Goal: Information Seeking & Learning: Learn about a topic

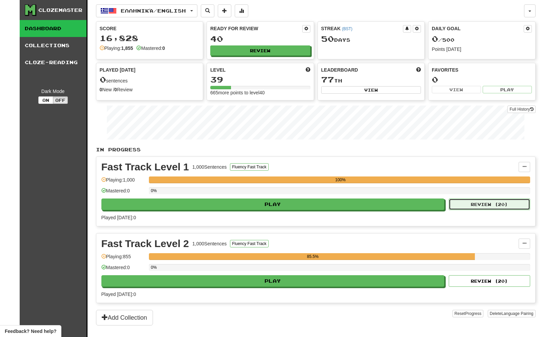
click at [475, 206] on button "Review ( 20 )" at bounding box center [489, 204] width 81 height 12
select select "**"
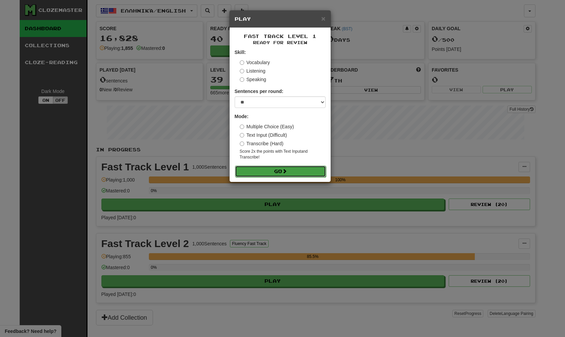
click at [288, 168] on button "Go" at bounding box center [280, 171] width 91 height 12
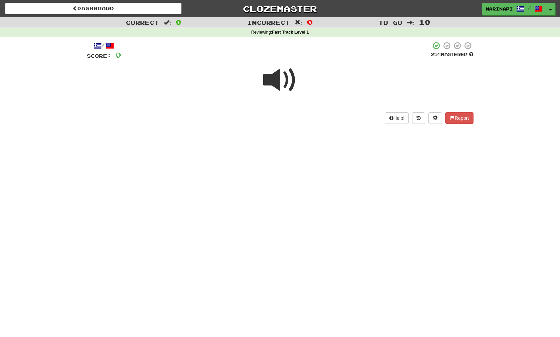
click at [286, 83] on span at bounding box center [280, 80] width 34 height 34
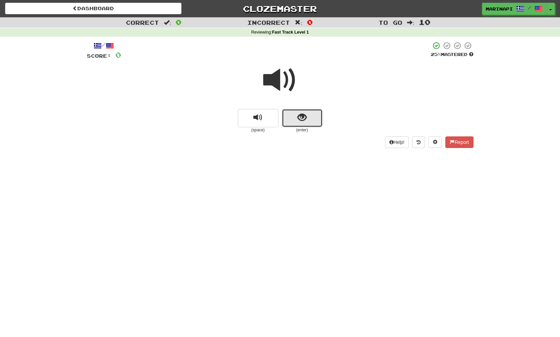
click at [293, 115] on button "show sentence" at bounding box center [302, 118] width 41 height 18
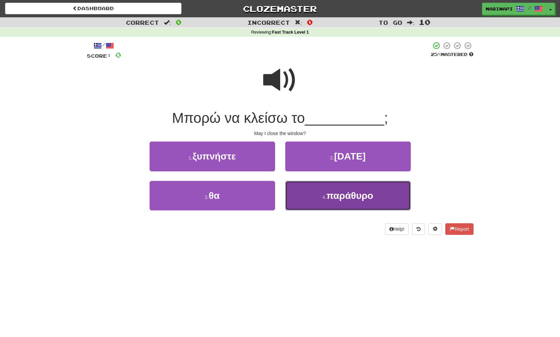
click at [312, 190] on button "4 . παράθυρο" at bounding box center [347, 196] width 125 height 30
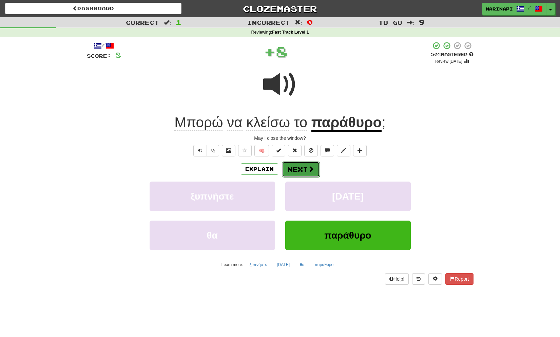
click at [310, 170] on span at bounding box center [311, 169] width 6 height 6
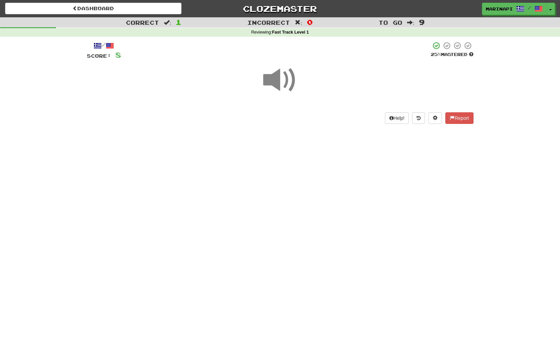
click at [285, 86] on span at bounding box center [280, 80] width 34 height 34
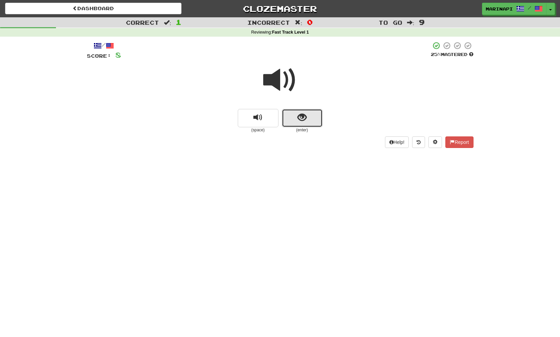
click at [293, 119] on button "show sentence" at bounding box center [302, 118] width 41 height 18
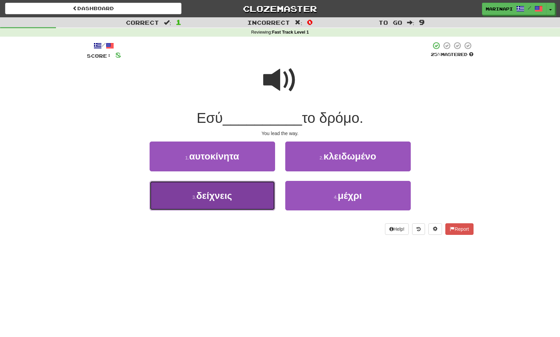
click at [264, 193] on button "3 . δείχνεις" at bounding box center [212, 196] width 125 height 30
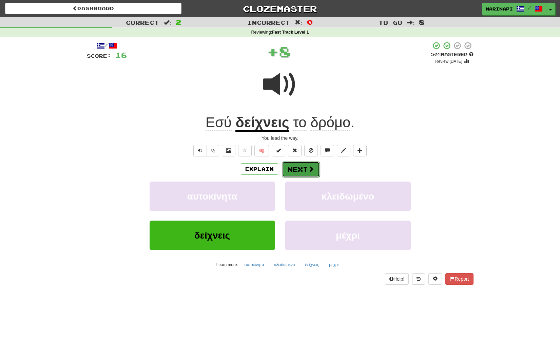
click at [294, 169] on button "Next" at bounding box center [301, 169] width 38 height 16
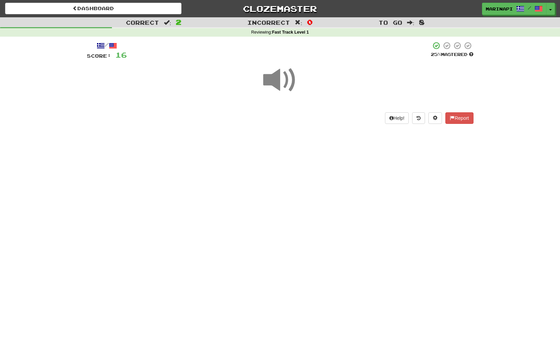
click at [286, 87] on span at bounding box center [280, 80] width 34 height 34
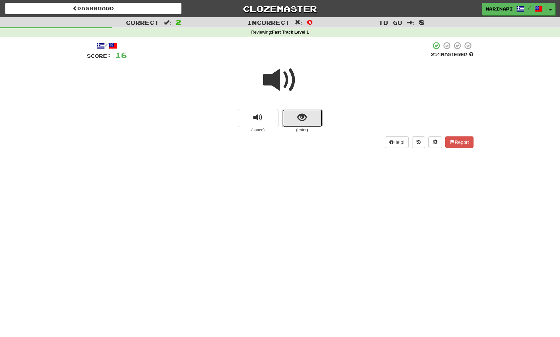
click at [302, 126] on button "show sentence" at bounding box center [302, 118] width 41 height 18
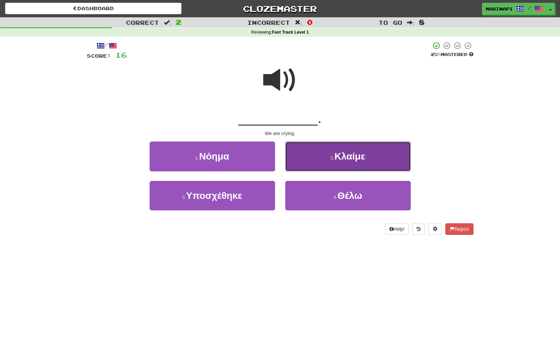
click at [305, 165] on button "2 . Κλαίμε" at bounding box center [347, 156] width 125 height 30
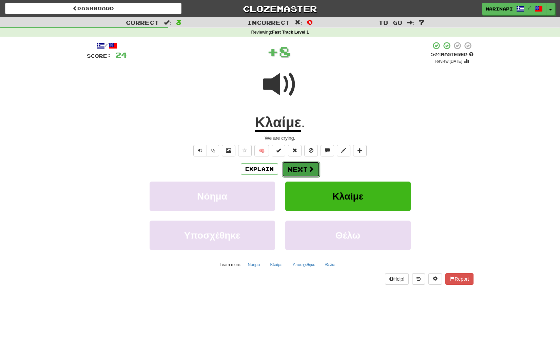
click at [301, 165] on button "Next" at bounding box center [301, 169] width 38 height 16
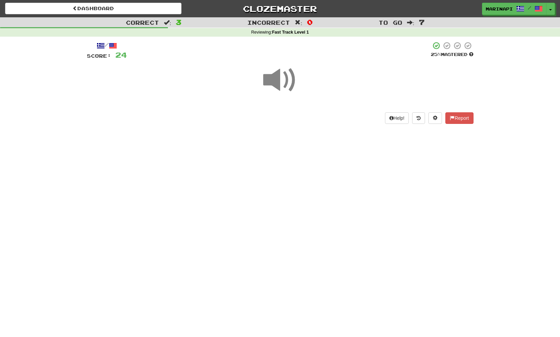
click at [280, 79] on span at bounding box center [280, 80] width 34 height 34
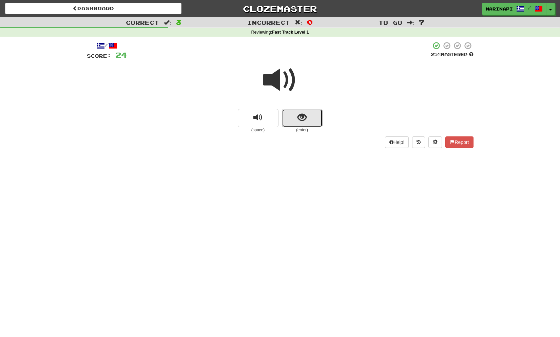
click at [300, 125] on button "show sentence" at bounding box center [302, 118] width 41 height 18
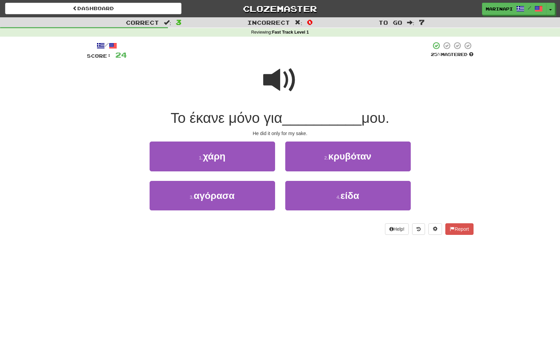
click at [288, 82] on span at bounding box center [280, 80] width 34 height 34
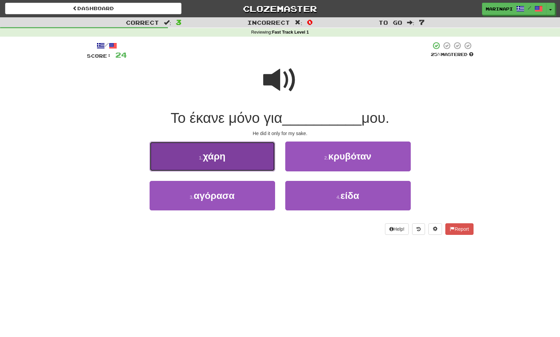
click at [253, 166] on button "1 . χάρη" at bounding box center [212, 156] width 125 height 30
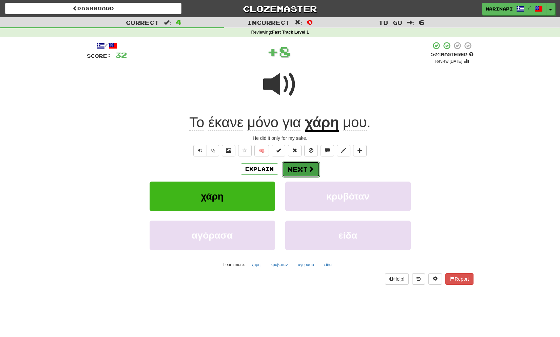
click at [289, 172] on button "Next" at bounding box center [301, 169] width 38 height 16
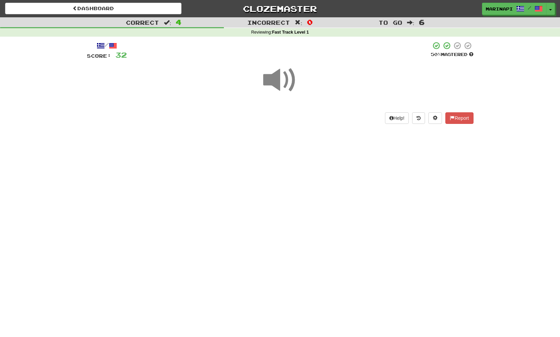
click at [281, 86] on span at bounding box center [280, 80] width 34 height 34
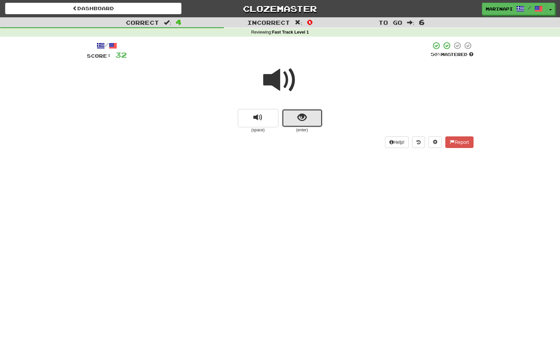
click at [294, 115] on button "show sentence" at bounding box center [302, 118] width 41 height 18
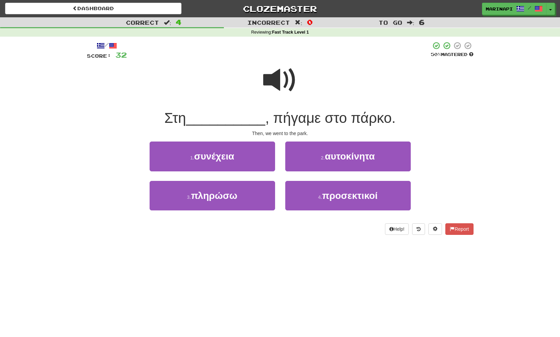
click at [288, 88] on span at bounding box center [280, 80] width 34 height 34
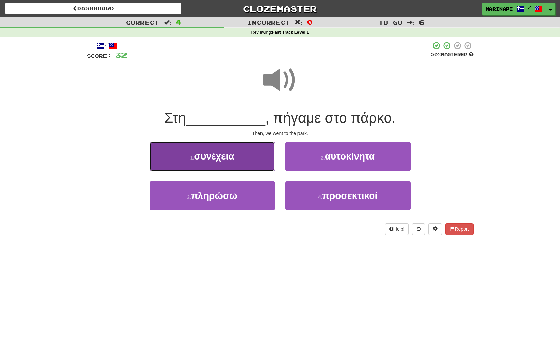
click at [238, 157] on button "1 . συνέχεια" at bounding box center [212, 156] width 125 height 30
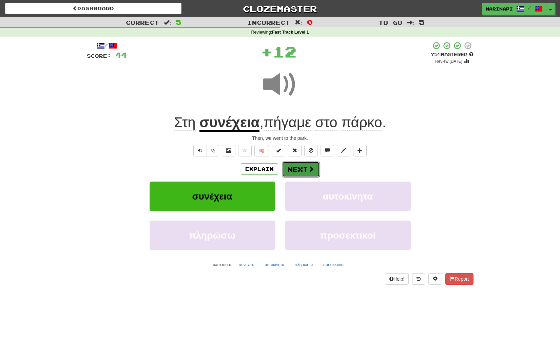
click at [289, 170] on button "Next" at bounding box center [301, 169] width 38 height 16
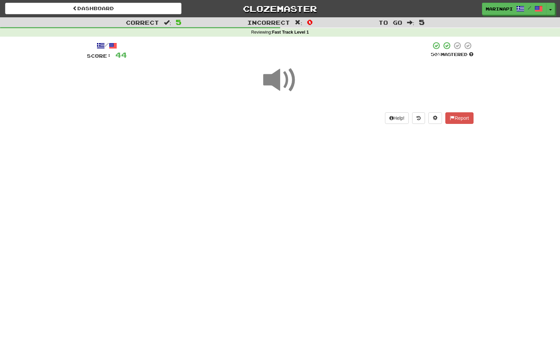
click at [287, 86] on span at bounding box center [280, 80] width 34 height 34
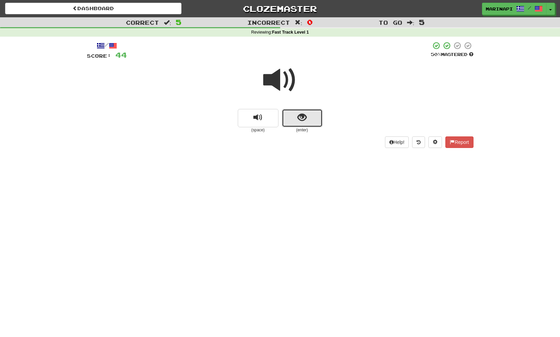
click at [295, 125] on button "show sentence" at bounding box center [302, 118] width 41 height 18
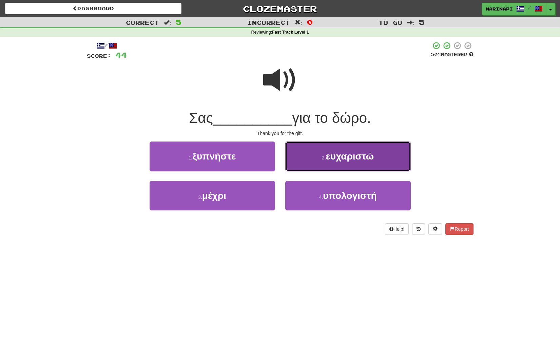
click at [312, 162] on button "2 . ευχαριστώ" at bounding box center [347, 156] width 125 height 30
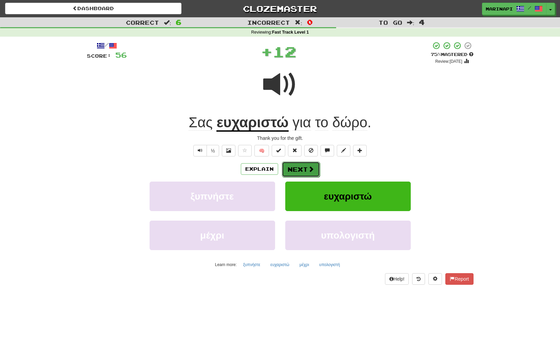
click at [308, 168] on span at bounding box center [311, 169] width 6 height 6
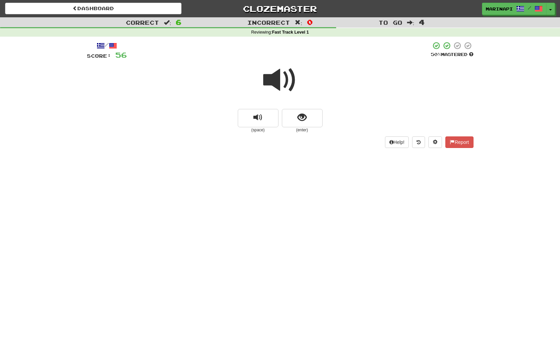
click at [287, 86] on span at bounding box center [280, 80] width 34 height 34
click at [293, 124] on button "show sentence" at bounding box center [302, 118] width 41 height 18
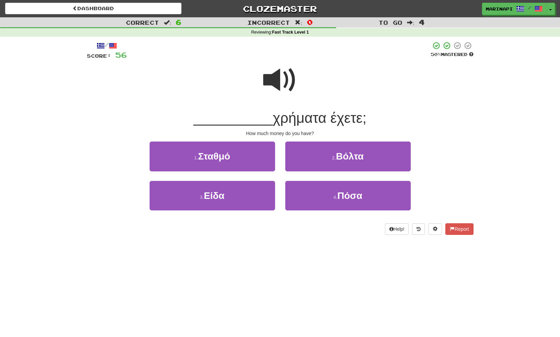
click at [286, 84] on span at bounding box center [280, 80] width 34 height 34
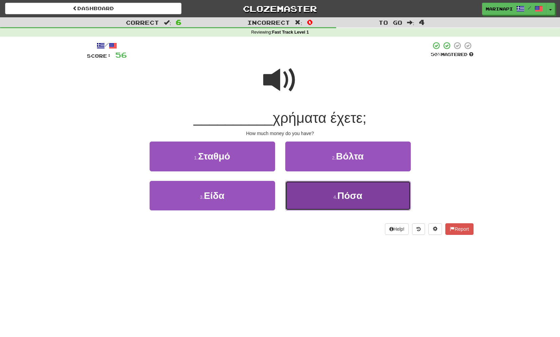
click at [304, 191] on button "4 . Πόσα" at bounding box center [347, 196] width 125 height 30
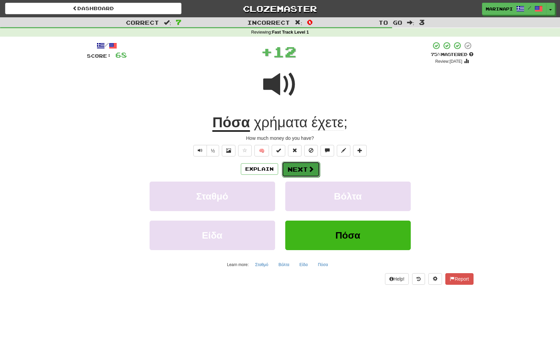
click at [300, 164] on button "Next" at bounding box center [301, 169] width 38 height 16
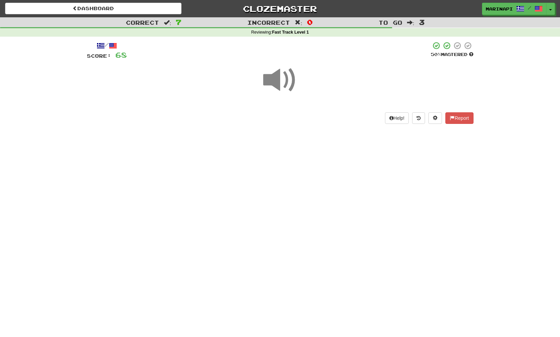
click at [285, 81] on span at bounding box center [280, 80] width 34 height 34
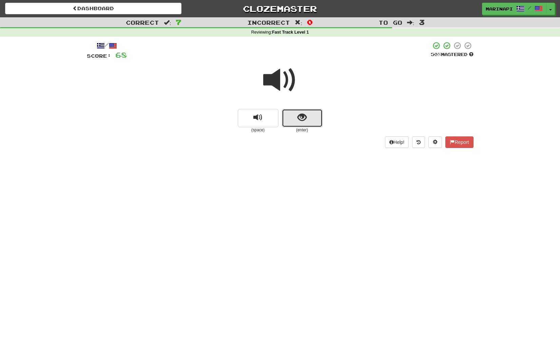
click at [302, 124] on button "show sentence" at bounding box center [302, 118] width 41 height 18
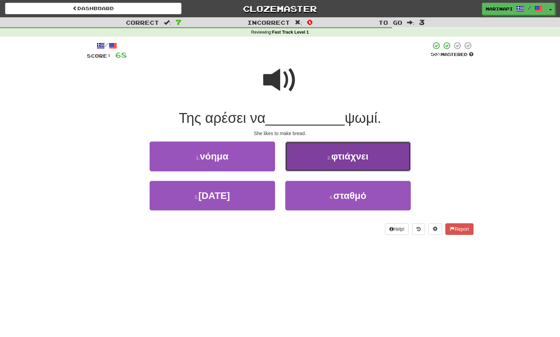
click at [305, 158] on button "2 . φτιάχνει" at bounding box center [347, 156] width 125 height 30
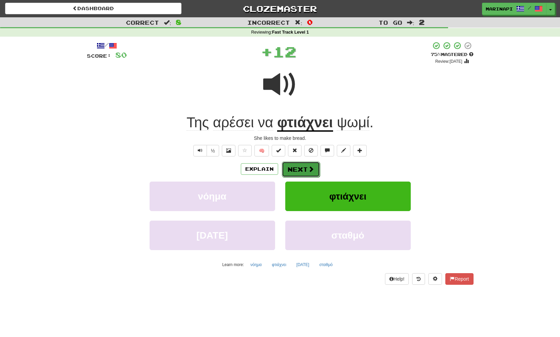
click at [302, 172] on button "Next" at bounding box center [301, 169] width 38 height 16
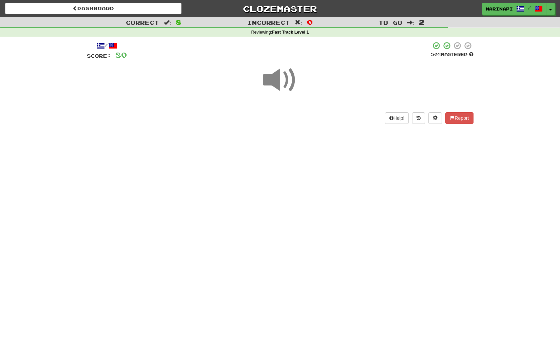
click at [289, 84] on span at bounding box center [280, 80] width 34 height 34
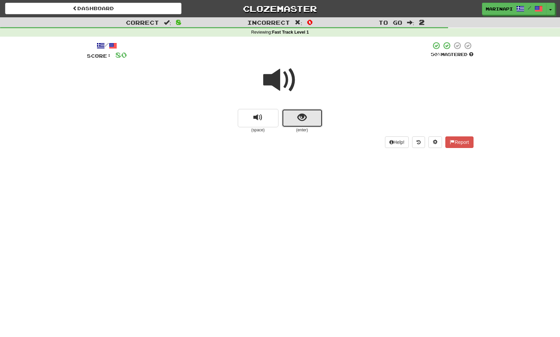
click at [303, 125] on button "show sentence" at bounding box center [302, 118] width 41 height 18
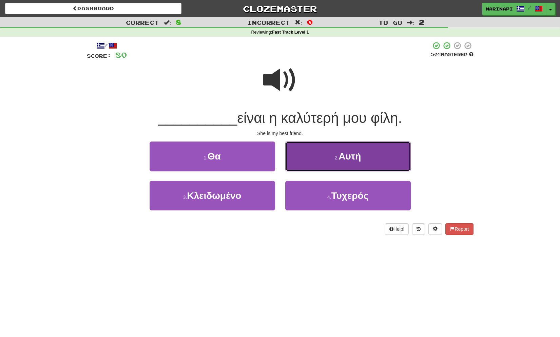
click at [301, 165] on button "2 . Αυτή" at bounding box center [347, 156] width 125 height 30
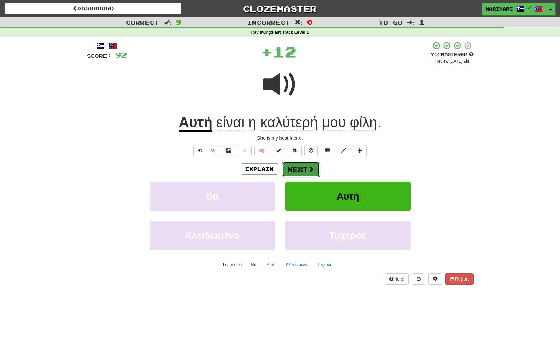
click at [300, 169] on button "Next" at bounding box center [301, 169] width 38 height 16
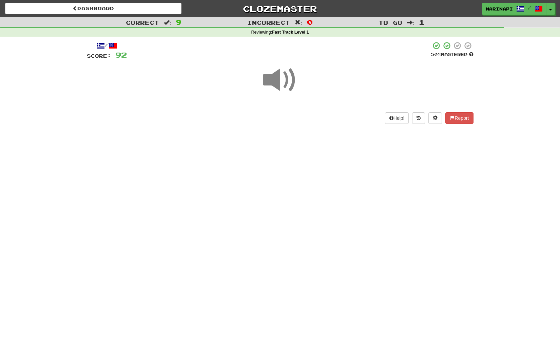
click at [290, 87] on span at bounding box center [280, 80] width 34 height 34
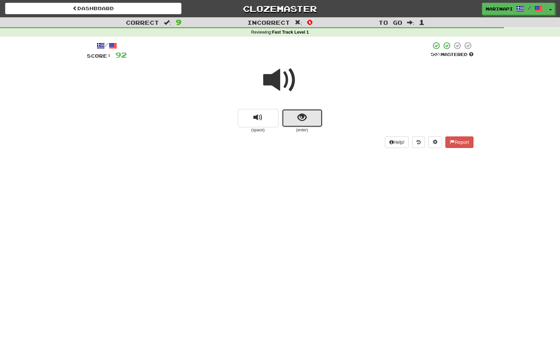
click at [301, 120] on span "show sentence" at bounding box center [301, 117] width 9 height 9
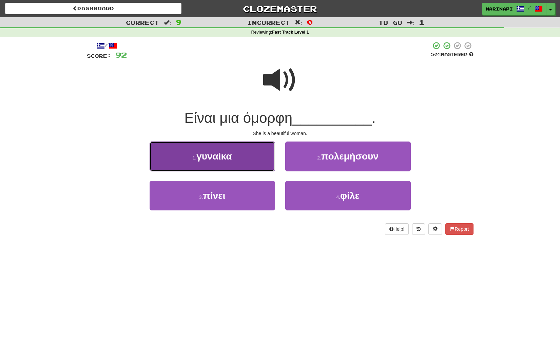
click at [251, 161] on button "1 . γυναίκα" at bounding box center [212, 156] width 125 height 30
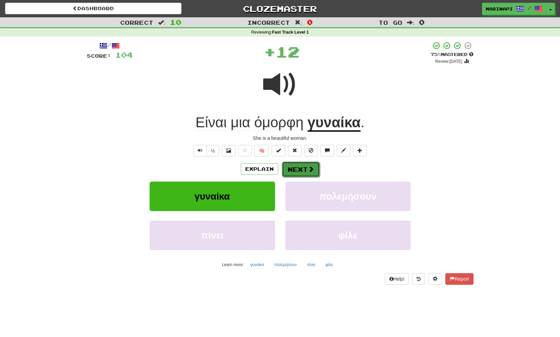
click at [305, 170] on button "Next" at bounding box center [301, 169] width 38 height 16
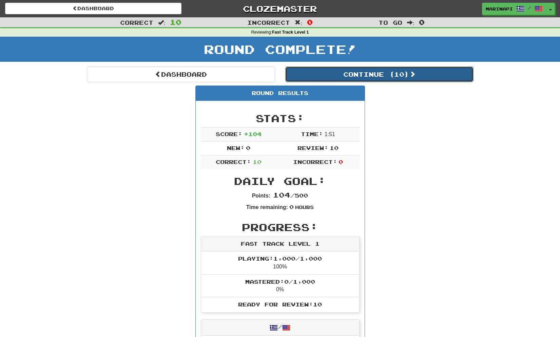
click at [344, 75] on button "Continue ( 10 )" at bounding box center [379, 74] width 188 height 16
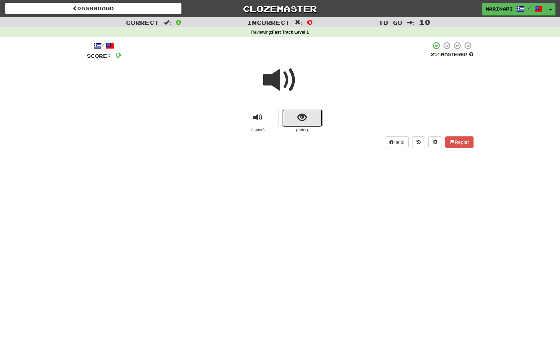
click at [309, 115] on button "show sentence" at bounding box center [302, 118] width 41 height 18
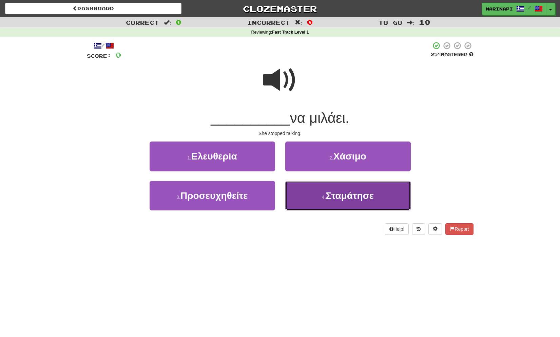
click at [317, 196] on button "4 . Σταμάτησε" at bounding box center [347, 196] width 125 height 30
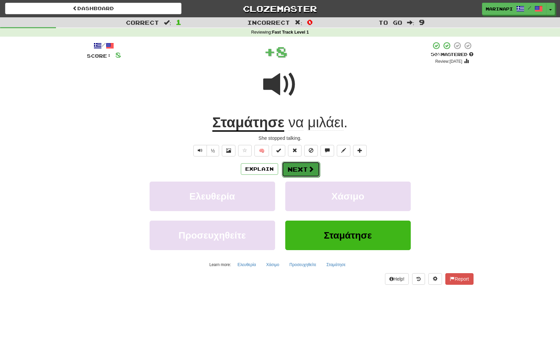
click at [313, 165] on button "Next" at bounding box center [301, 169] width 38 height 16
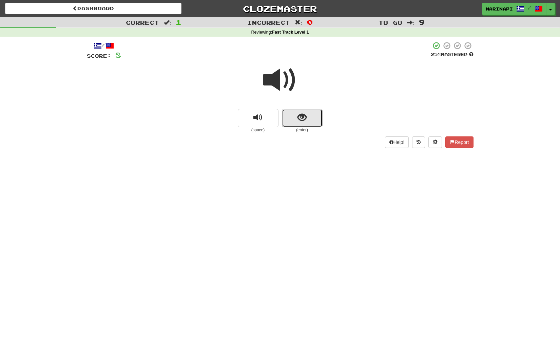
click at [297, 116] on button "show sentence" at bounding box center [302, 118] width 41 height 18
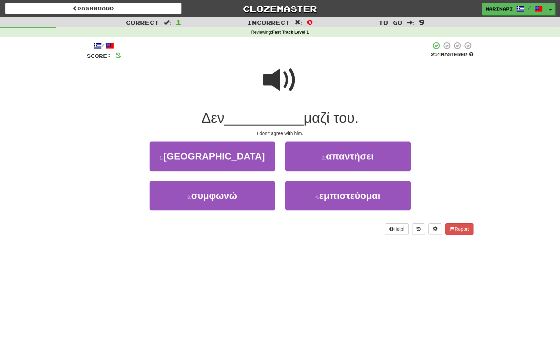
click at [287, 84] on span at bounding box center [280, 80] width 34 height 34
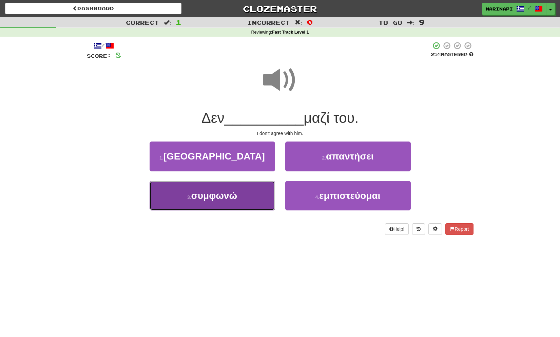
click at [255, 194] on button "3 . συμφωνώ" at bounding box center [212, 196] width 125 height 30
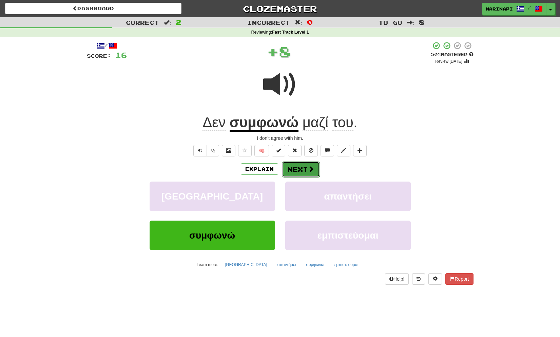
click at [299, 172] on button "Next" at bounding box center [301, 169] width 38 height 16
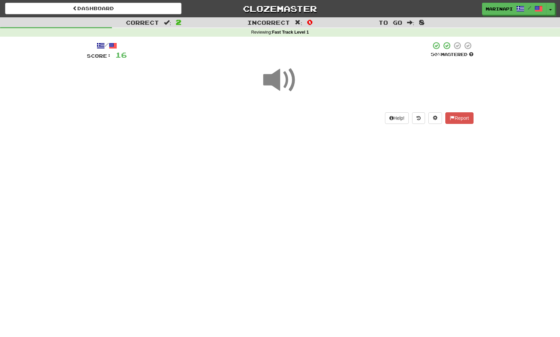
click at [287, 79] on span at bounding box center [280, 80] width 34 height 34
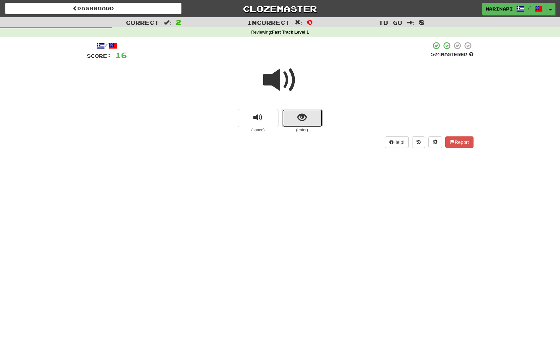
click at [292, 122] on button "show sentence" at bounding box center [302, 118] width 41 height 18
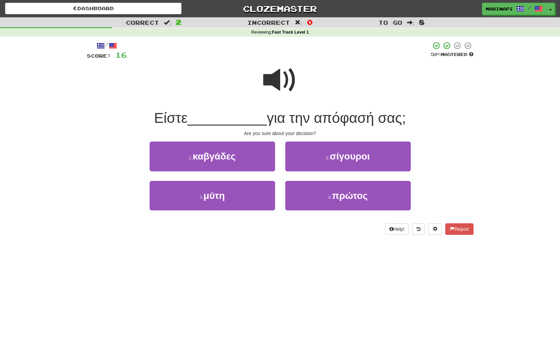
click at [285, 85] on span at bounding box center [280, 80] width 34 height 34
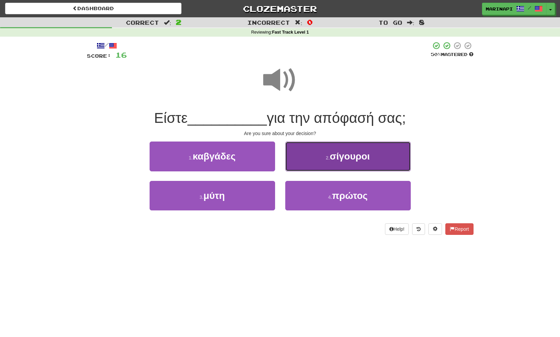
click at [317, 159] on button "2 . σίγουροι" at bounding box center [347, 156] width 125 height 30
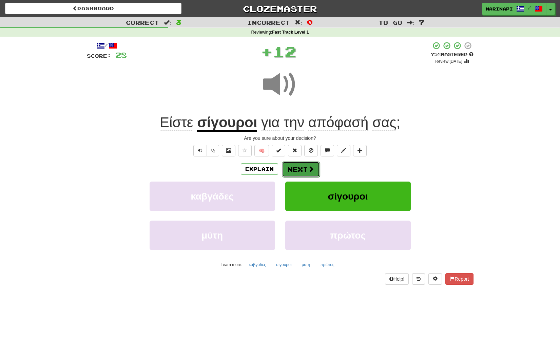
click at [300, 167] on button "Next" at bounding box center [301, 169] width 38 height 16
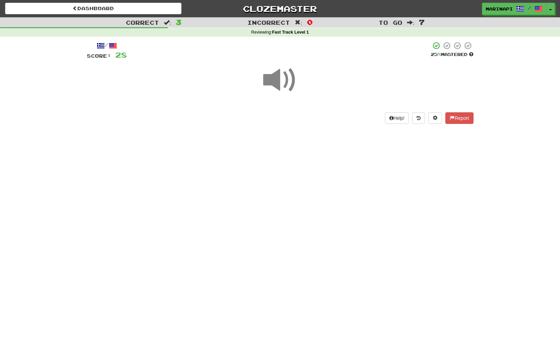
click at [287, 81] on span at bounding box center [280, 80] width 34 height 34
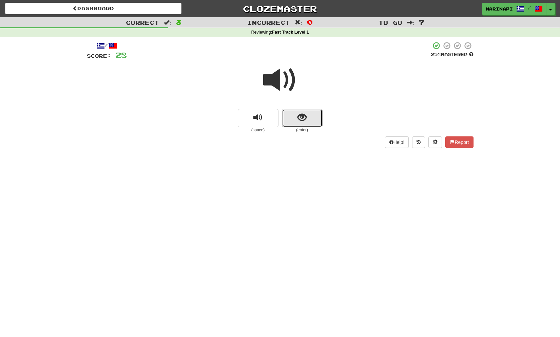
click at [314, 124] on button "show sentence" at bounding box center [302, 118] width 41 height 18
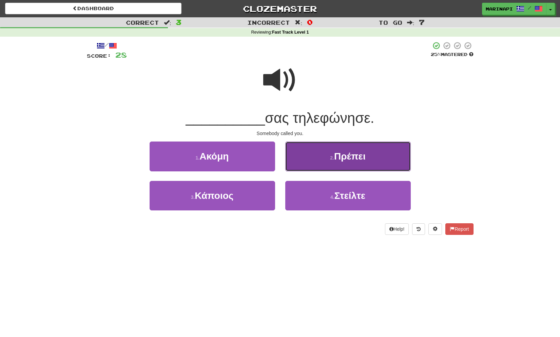
click at [316, 154] on button "2 . Πρέπει" at bounding box center [347, 156] width 125 height 30
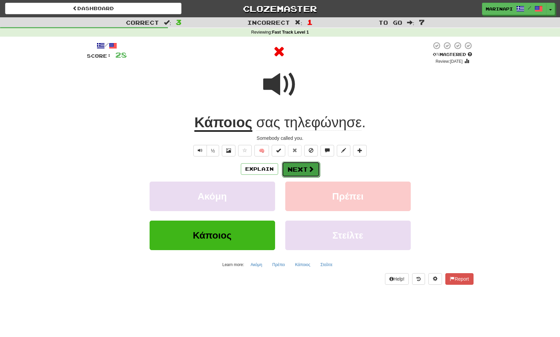
click at [308, 170] on span at bounding box center [311, 169] width 6 height 6
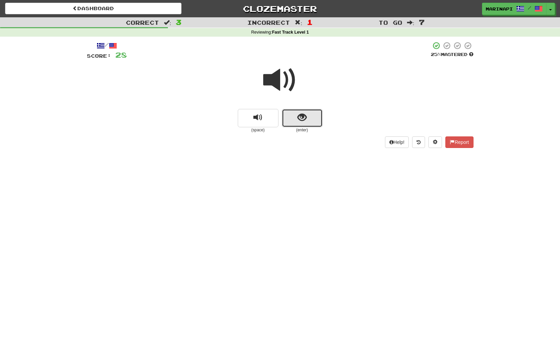
click at [292, 118] on button "show sentence" at bounding box center [302, 118] width 41 height 18
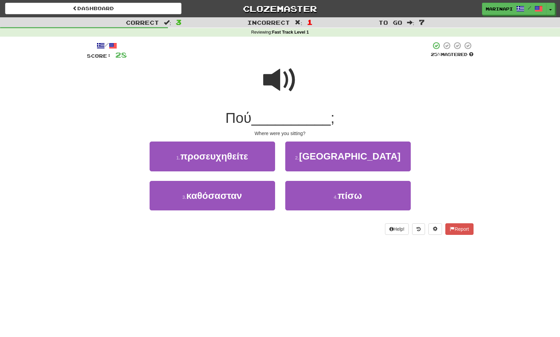
click at [286, 76] on span at bounding box center [280, 80] width 34 height 34
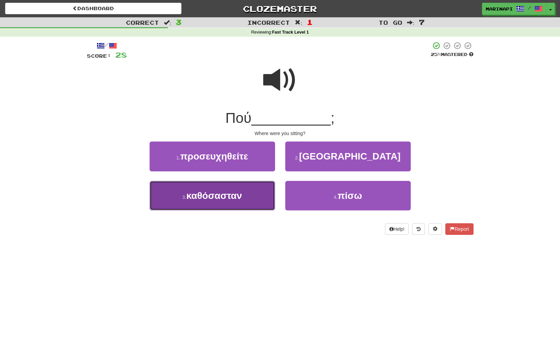
click at [265, 200] on button "3 . καθόσασταν" at bounding box center [212, 196] width 125 height 30
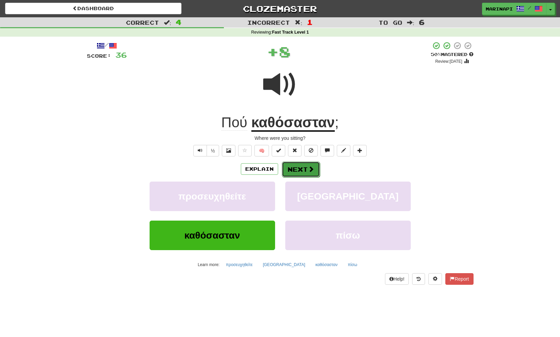
click at [305, 175] on button "Next" at bounding box center [301, 169] width 38 height 16
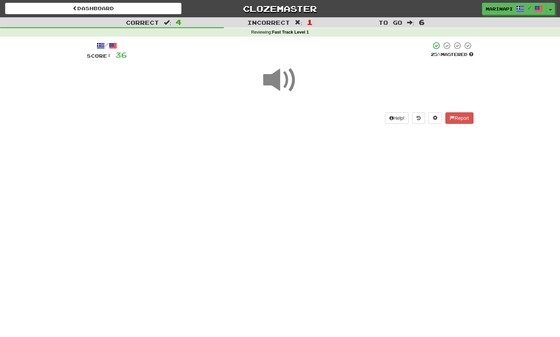
click at [282, 87] on span at bounding box center [280, 80] width 34 height 34
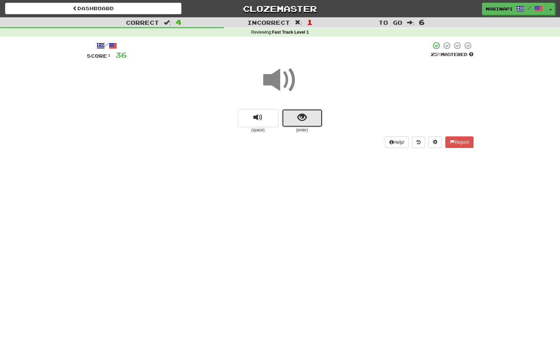
click at [291, 118] on button "show sentence" at bounding box center [302, 118] width 41 height 18
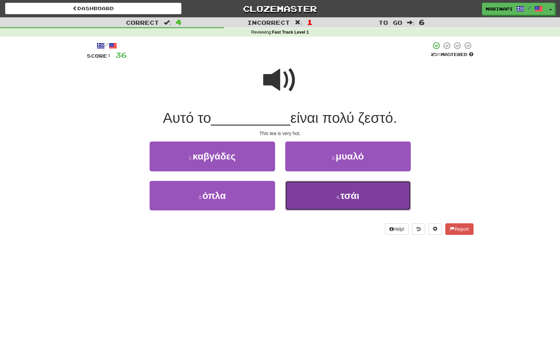
click at [307, 198] on button "4 . τσάι" at bounding box center [347, 196] width 125 height 30
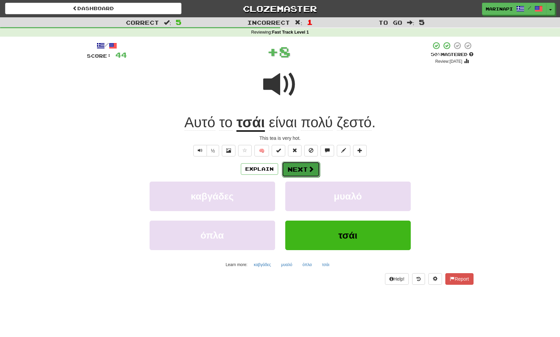
click at [299, 166] on button "Next" at bounding box center [301, 169] width 38 height 16
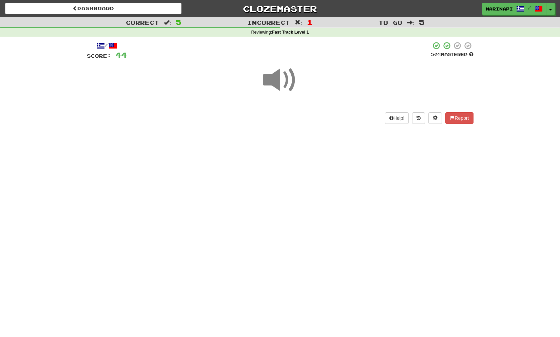
click at [287, 83] on span at bounding box center [280, 80] width 34 height 34
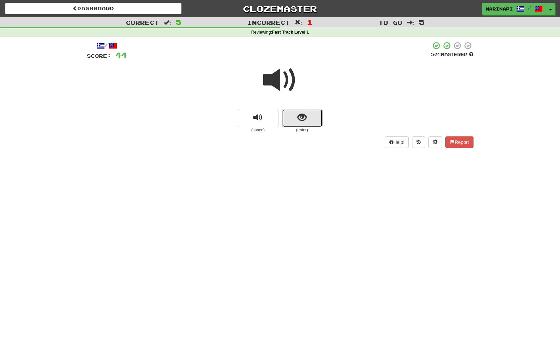
click at [303, 125] on button "show sentence" at bounding box center [302, 118] width 41 height 18
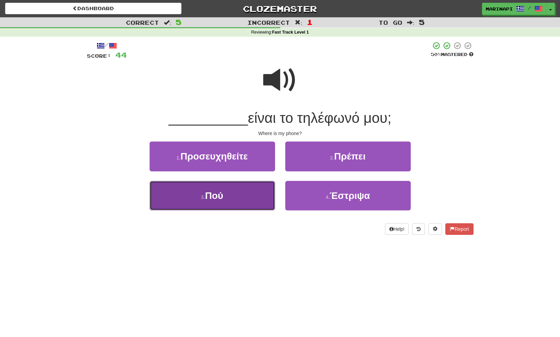
click at [258, 197] on button "3 . Πού" at bounding box center [212, 196] width 125 height 30
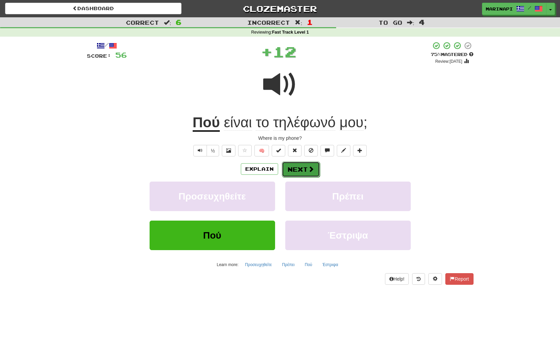
click at [300, 171] on button "Next" at bounding box center [301, 169] width 38 height 16
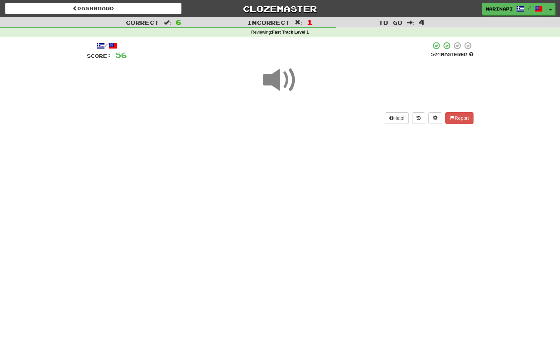
click at [285, 85] on span at bounding box center [280, 80] width 34 height 34
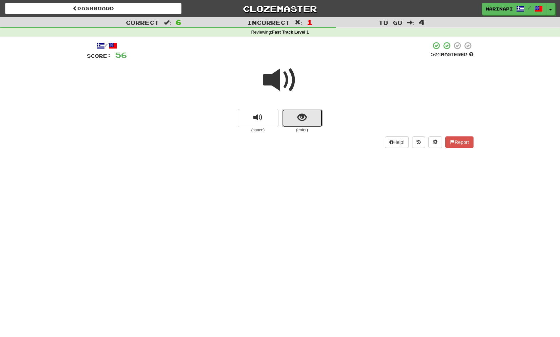
click at [296, 122] on button "show sentence" at bounding box center [302, 118] width 41 height 18
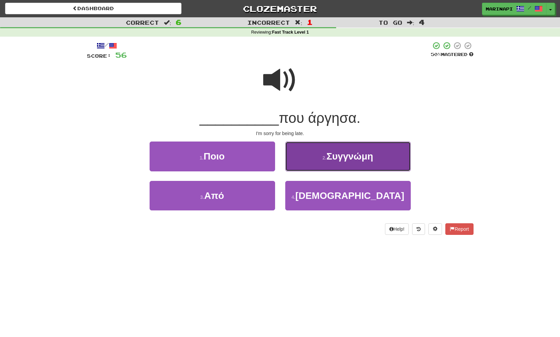
click at [327, 162] on button "2 . Συγγνώμη" at bounding box center [347, 156] width 125 height 30
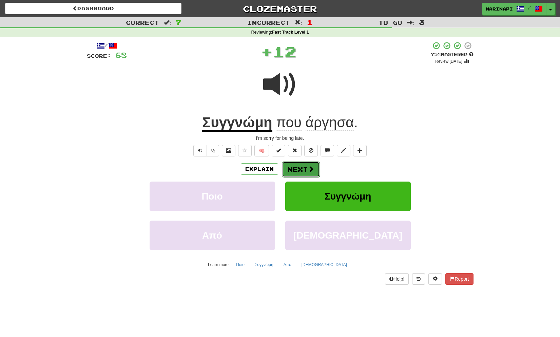
click at [315, 167] on button "Next" at bounding box center [301, 169] width 38 height 16
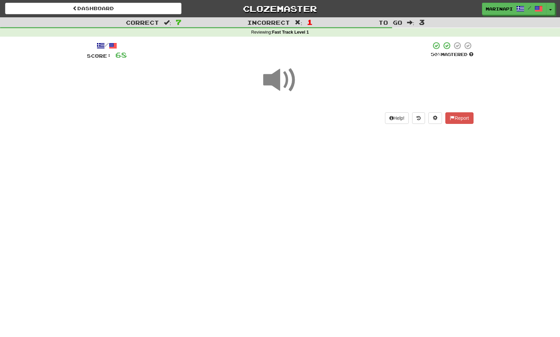
click at [287, 83] on span at bounding box center [280, 80] width 34 height 34
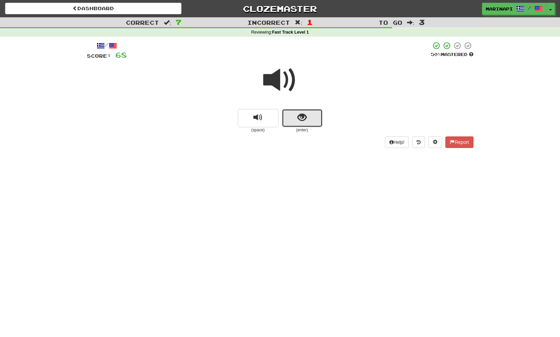
click at [296, 122] on button "show sentence" at bounding box center [302, 118] width 41 height 18
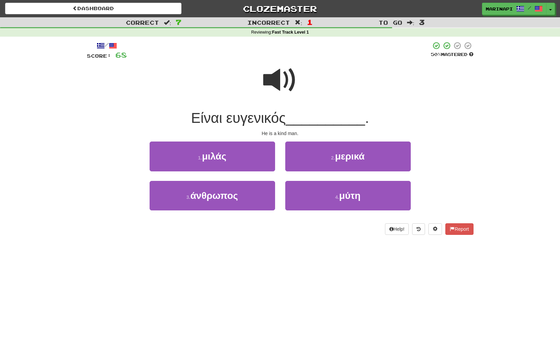
click at [286, 87] on span at bounding box center [280, 80] width 34 height 34
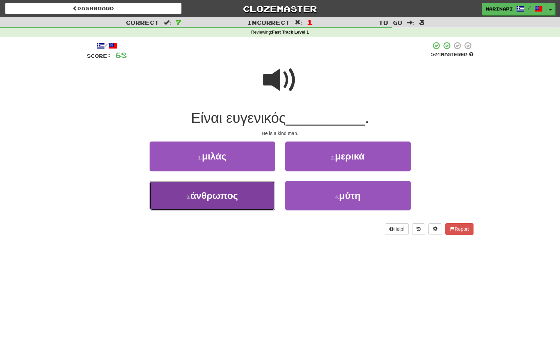
click at [267, 196] on button "3 . άνθρωπος" at bounding box center [212, 196] width 125 height 30
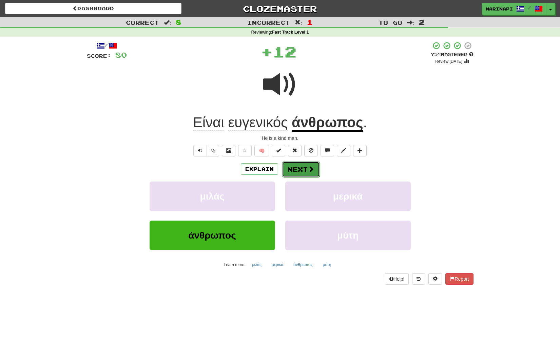
click at [312, 166] on span at bounding box center [311, 169] width 6 height 6
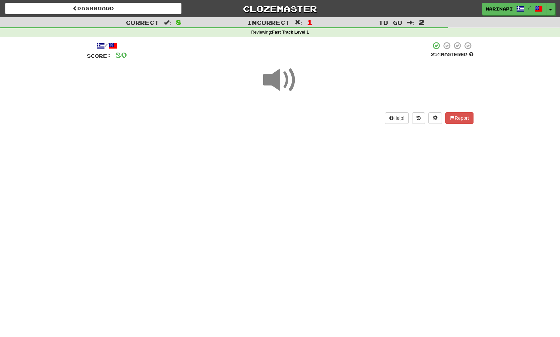
click at [288, 83] on span at bounding box center [280, 80] width 34 height 34
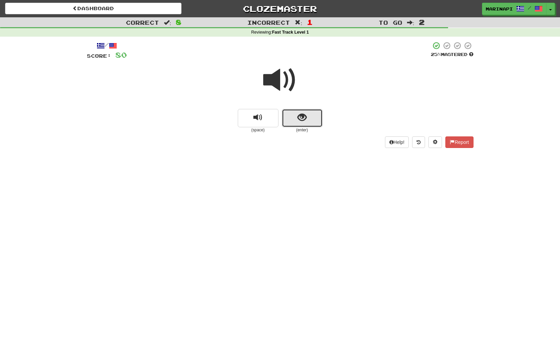
click at [297, 117] on span "show sentence" at bounding box center [301, 117] width 9 height 9
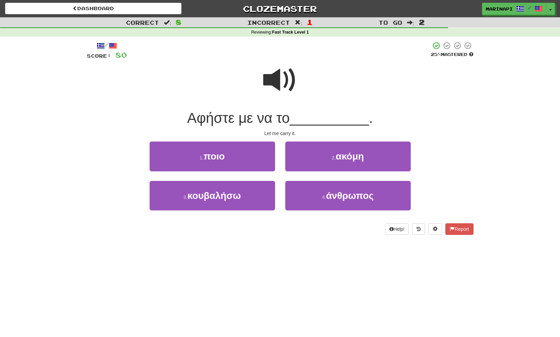
click at [277, 80] on span at bounding box center [280, 80] width 34 height 34
click at [276, 80] on span at bounding box center [280, 80] width 34 height 34
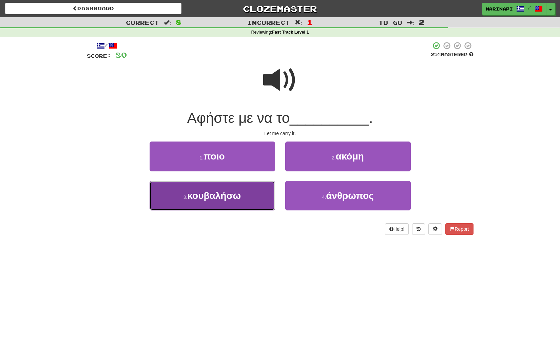
click at [242, 192] on button "3 . κουβαλήσω" at bounding box center [212, 196] width 125 height 30
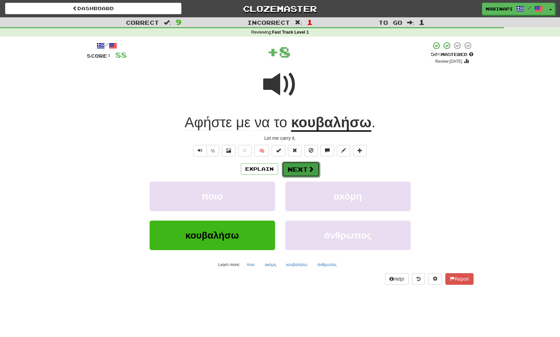
click at [290, 169] on button "Next" at bounding box center [301, 169] width 38 height 16
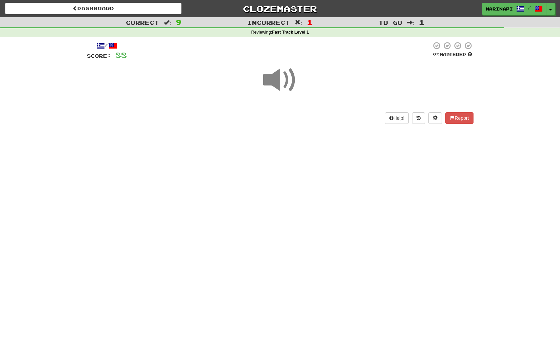
click at [277, 85] on span at bounding box center [280, 80] width 34 height 34
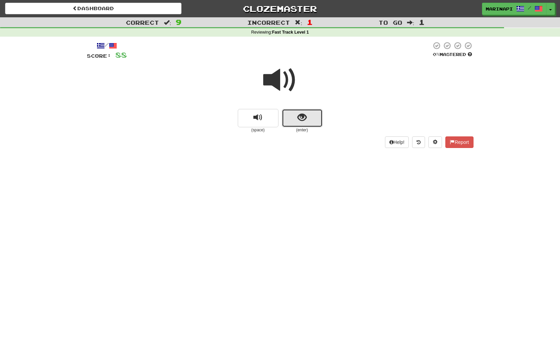
click at [302, 124] on button "show sentence" at bounding box center [302, 118] width 41 height 18
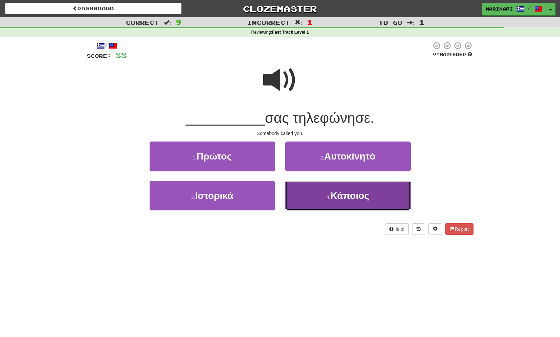
click at [309, 192] on button "4 . Κάποιος" at bounding box center [347, 196] width 125 height 30
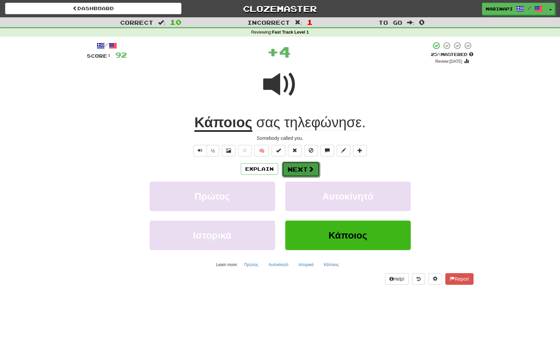
click at [300, 171] on button "Next" at bounding box center [301, 169] width 38 height 16
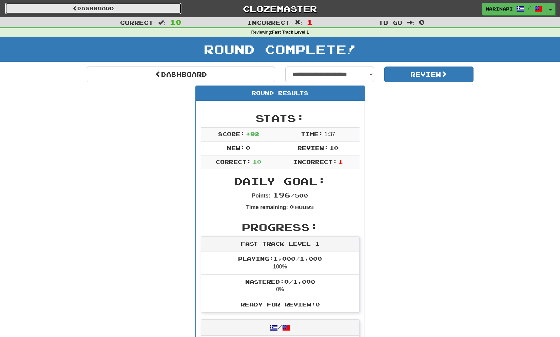
click at [165, 9] on link "Dashboard" at bounding box center [93, 9] width 176 height 12
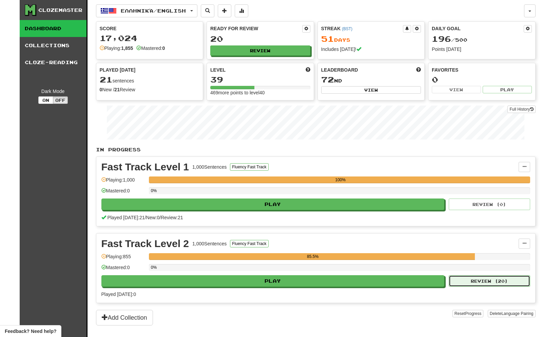
click at [474, 283] on button "Review ( 20 )" at bounding box center [489, 281] width 81 height 12
select select "**"
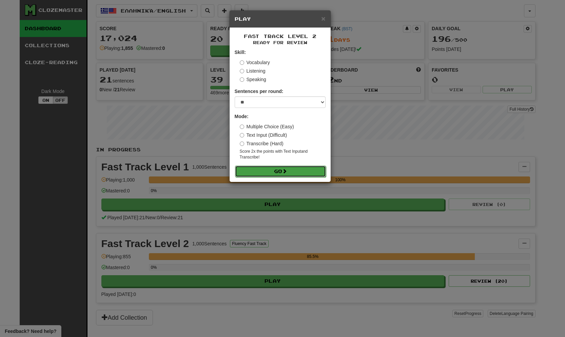
click at [298, 173] on button "Go" at bounding box center [280, 171] width 91 height 12
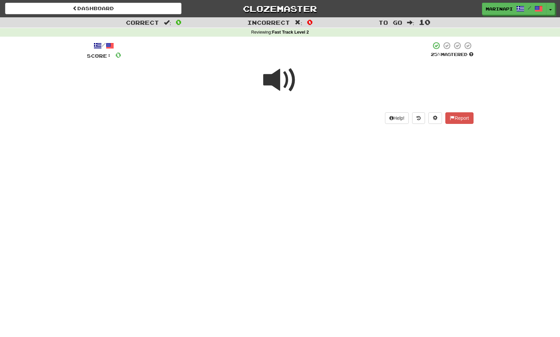
click at [287, 87] on span at bounding box center [280, 80] width 34 height 34
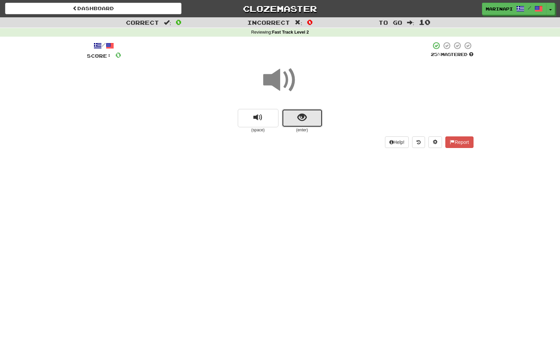
click at [293, 118] on button "show sentence" at bounding box center [302, 118] width 41 height 18
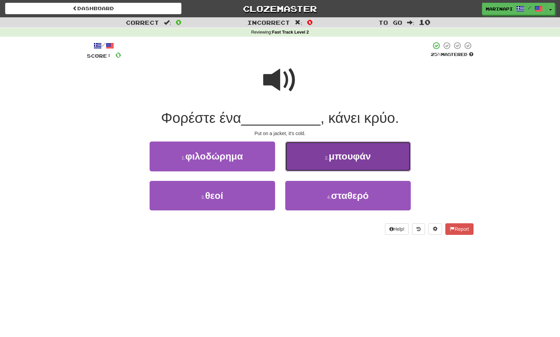
click at [303, 154] on button "2 . μπουφάν" at bounding box center [347, 156] width 125 height 30
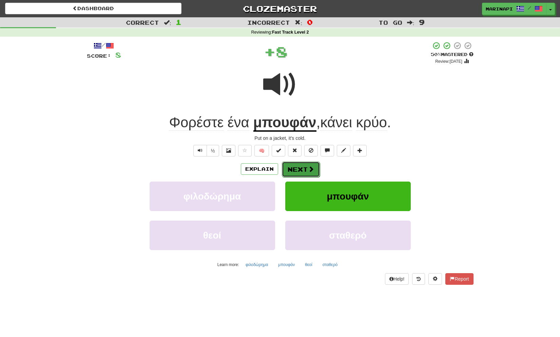
click at [296, 164] on button "Next" at bounding box center [301, 169] width 38 height 16
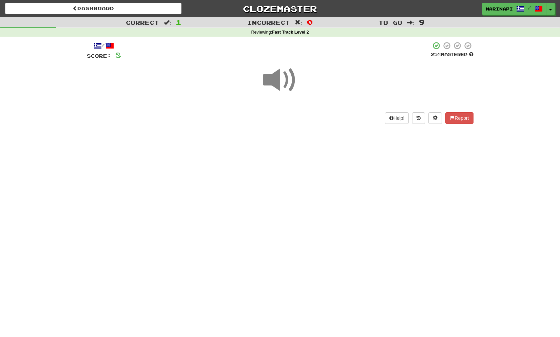
click at [280, 84] on span at bounding box center [280, 80] width 34 height 34
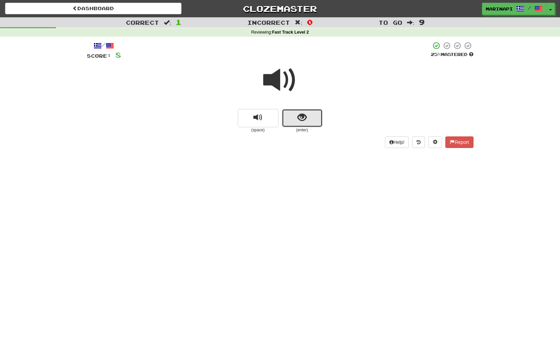
click at [290, 123] on button "show sentence" at bounding box center [302, 118] width 41 height 18
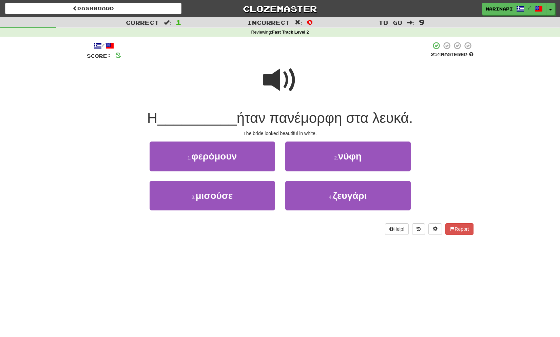
click at [290, 87] on span at bounding box center [280, 80] width 34 height 34
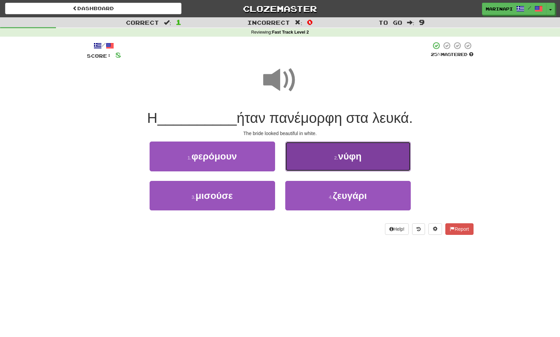
click at [313, 170] on button "2 . νύφη" at bounding box center [347, 156] width 125 height 30
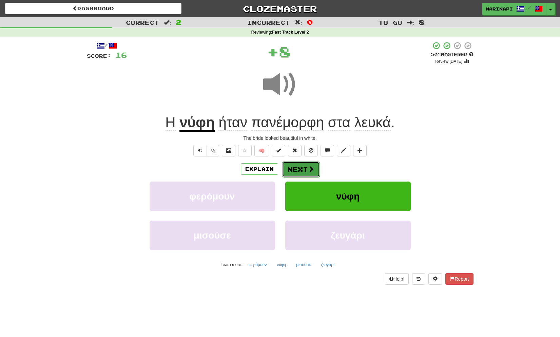
click at [297, 171] on button "Next" at bounding box center [301, 169] width 38 height 16
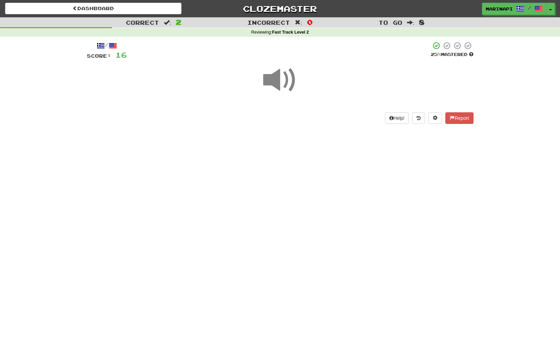
click at [276, 80] on span at bounding box center [280, 80] width 34 height 34
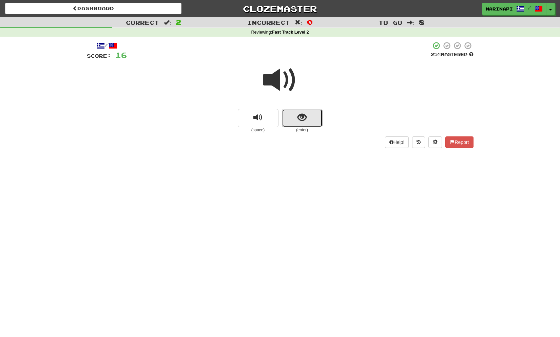
click at [293, 116] on button "show sentence" at bounding box center [302, 118] width 41 height 18
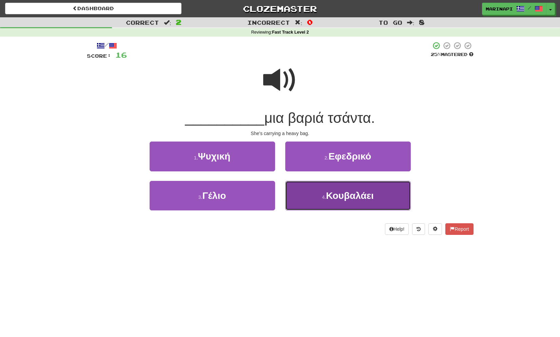
click at [309, 198] on button "4 . Κουβαλάει" at bounding box center [347, 196] width 125 height 30
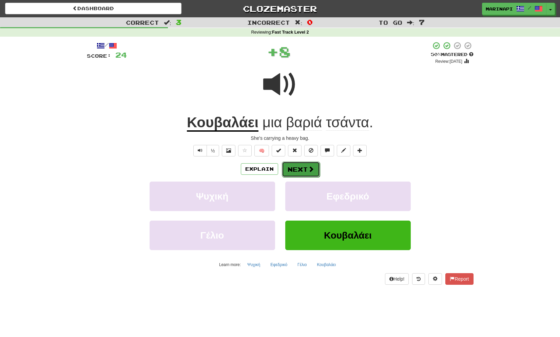
click at [308, 172] on span at bounding box center [311, 169] width 6 height 6
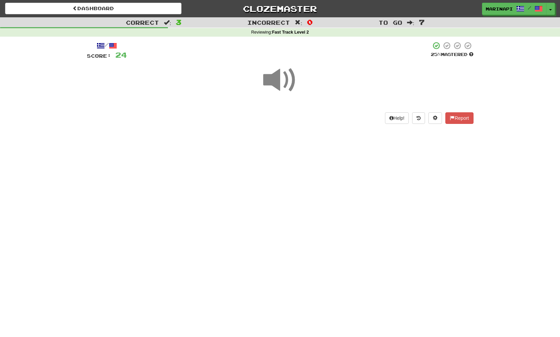
click at [286, 84] on span at bounding box center [280, 80] width 34 height 34
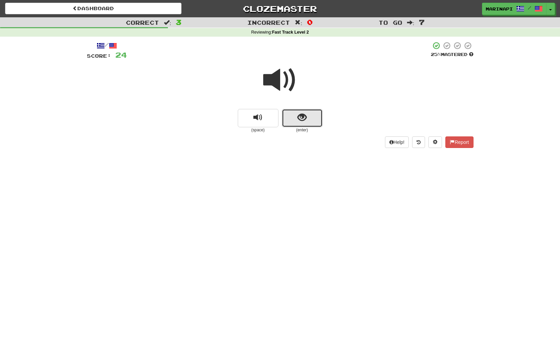
click at [288, 117] on button "show sentence" at bounding box center [302, 118] width 41 height 18
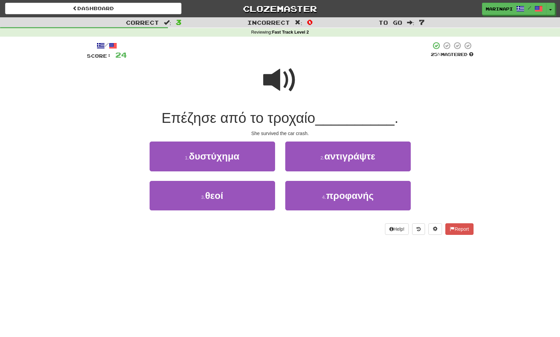
click at [286, 80] on span at bounding box center [280, 80] width 34 height 34
click at [290, 89] on span at bounding box center [280, 80] width 34 height 34
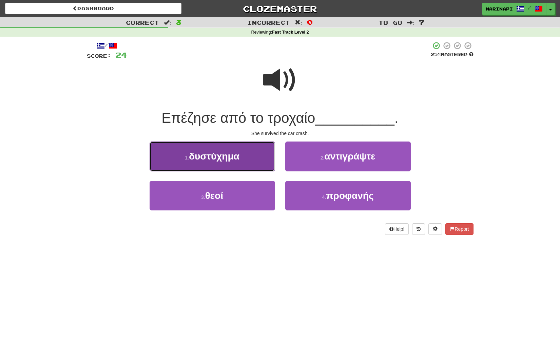
click at [249, 167] on button "1 . δυστύχημα" at bounding box center [212, 156] width 125 height 30
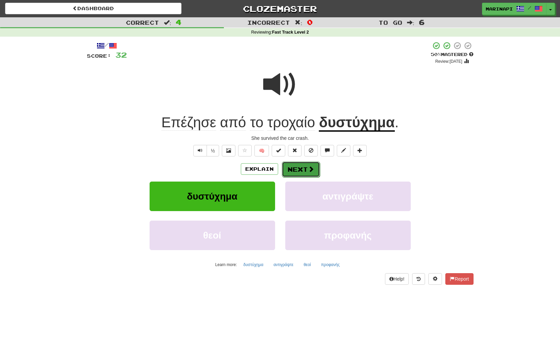
click at [296, 171] on button "Next" at bounding box center [301, 169] width 38 height 16
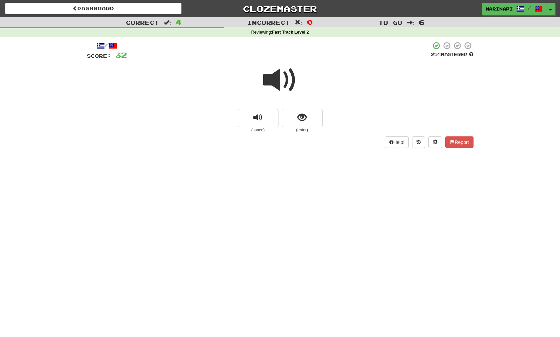
click at [281, 77] on span at bounding box center [280, 80] width 34 height 34
click at [296, 123] on button "show sentence" at bounding box center [302, 118] width 41 height 18
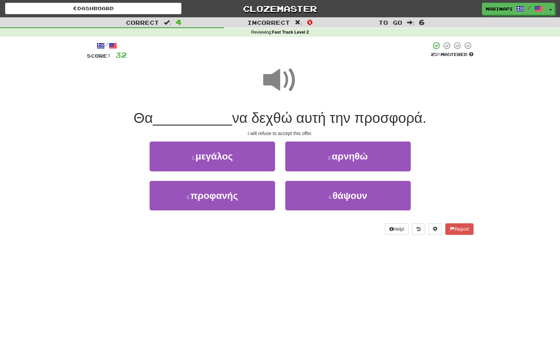
click at [286, 75] on span at bounding box center [280, 80] width 34 height 34
click at [285, 75] on span at bounding box center [280, 80] width 34 height 34
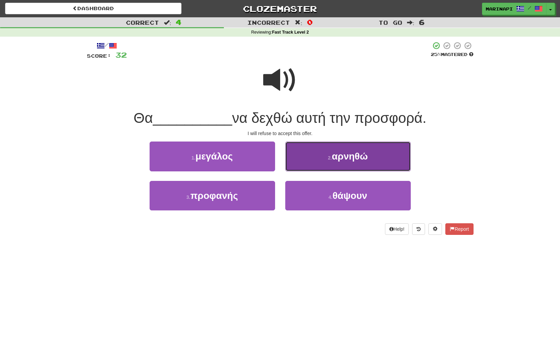
click at [299, 161] on button "2 . αρνηθώ" at bounding box center [347, 156] width 125 height 30
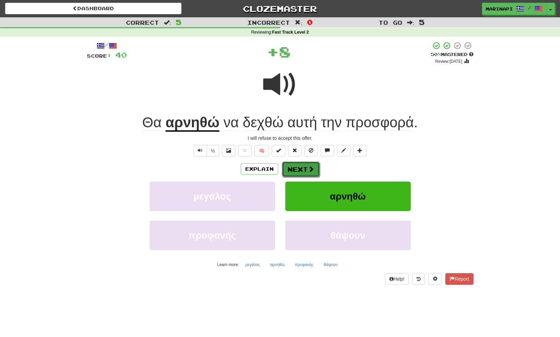
click at [303, 169] on button "Next" at bounding box center [301, 169] width 38 height 16
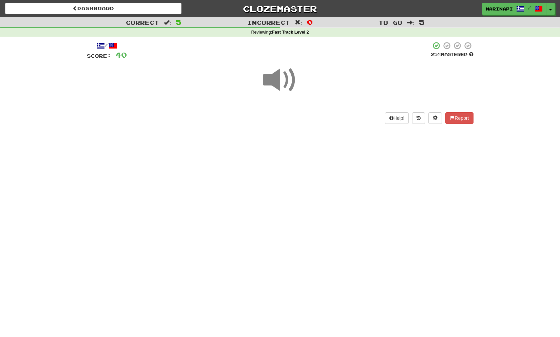
click at [279, 78] on span at bounding box center [280, 80] width 34 height 34
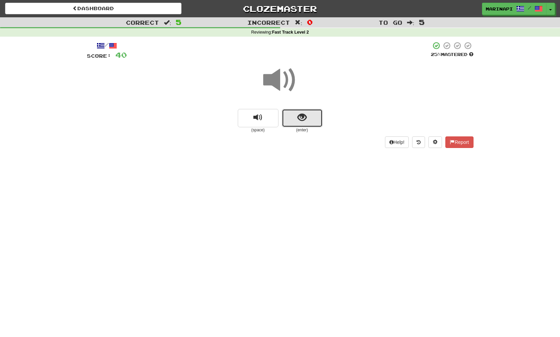
click at [299, 116] on span "show sentence" at bounding box center [301, 117] width 9 height 9
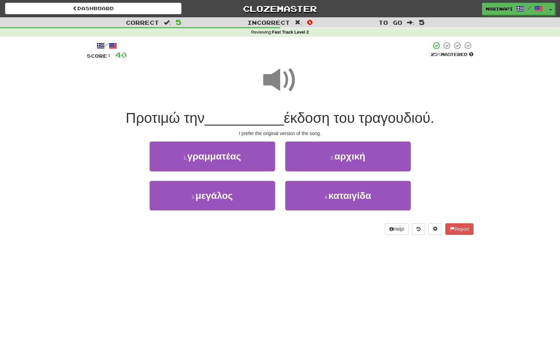
click at [287, 81] on span at bounding box center [280, 80] width 34 height 34
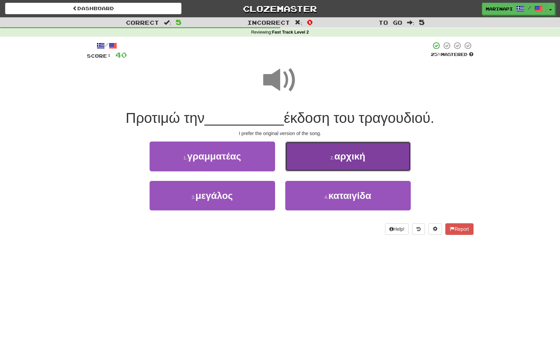
click at [314, 156] on button "2 . αρχική" at bounding box center [347, 156] width 125 height 30
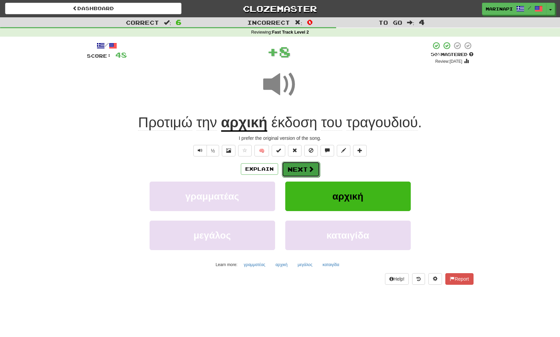
click at [303, 169] on button "Next" at bounding box center [301, 169] width 38 height 16
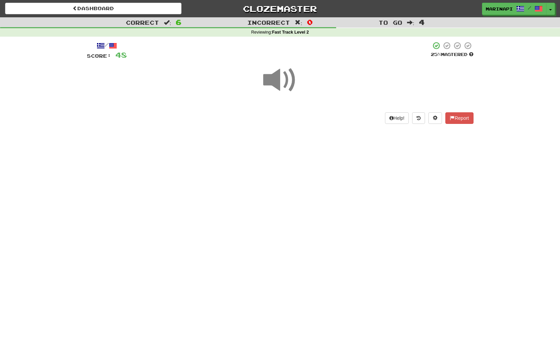
click at [284, 77] on span at bounding box center [280, 80] width 34 height 34
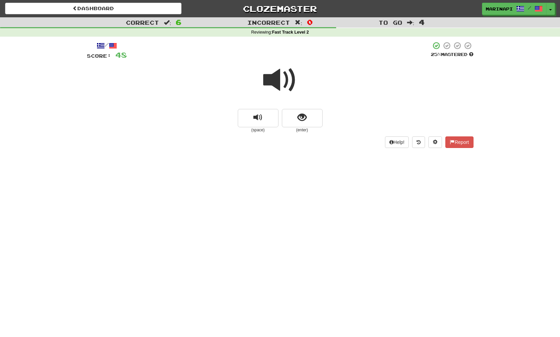
click at [284, 77] on span at bounding box center [280, 80] width 34 height 34
click at [294, 116] on button "show sentence" at bounding box center [302, 118] width 41 height 18
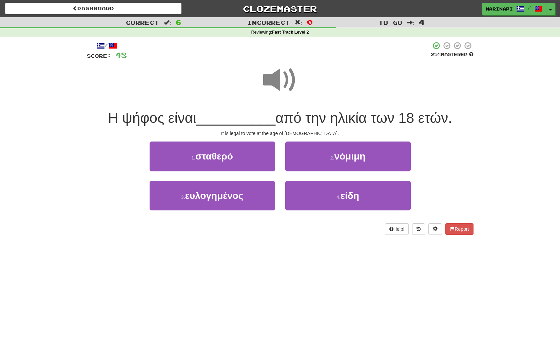
click at [286, 85] on span at bounding box center [280, 80] width 34 height 34
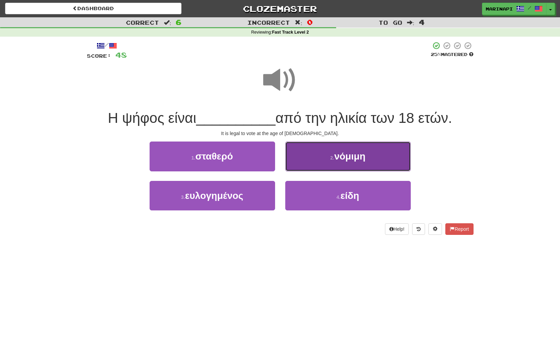
click at [304, 166] on button "2 . νόμιμη" at bounding box center [347, 156] width 125 height 30
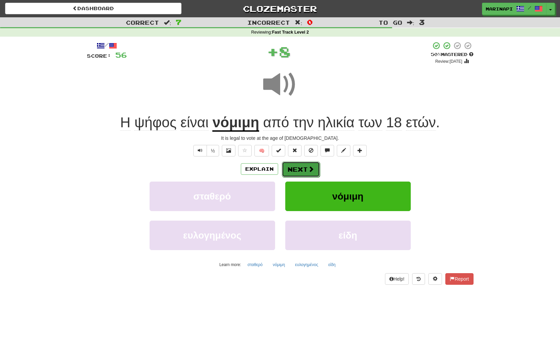
click at [305, 164] on button "Next" at bounding box center [301, 169] width 38 height 16
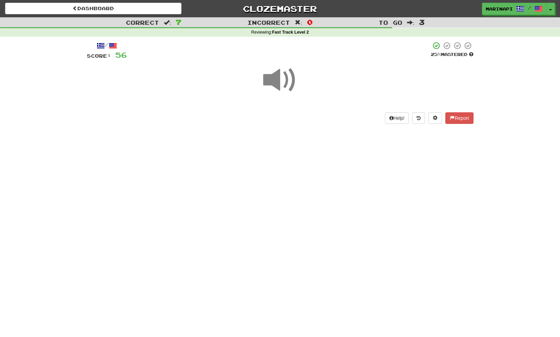
click at [282, 84] on span at bounding box center [280, 80] width 34 height 34
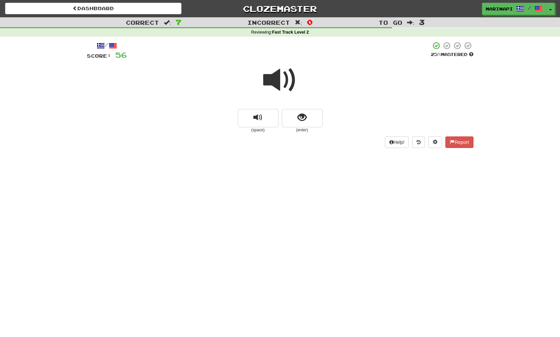
click at [301, 127] on small "(enter)" at bounding box center [302, 130] width 41 height 6
click at [301, 123] on button "show sentence" at bounding box center [302, 118] width 41 height 18
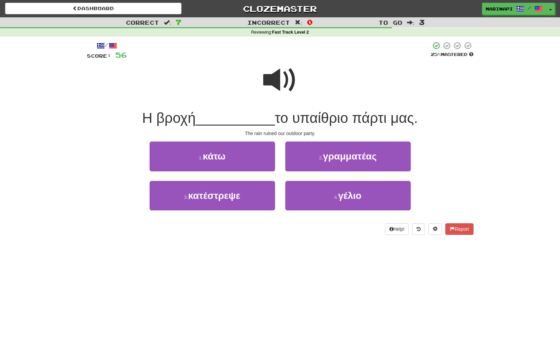
click at [281, 77] on span at bounding box center [280, 80] width 34 height 34
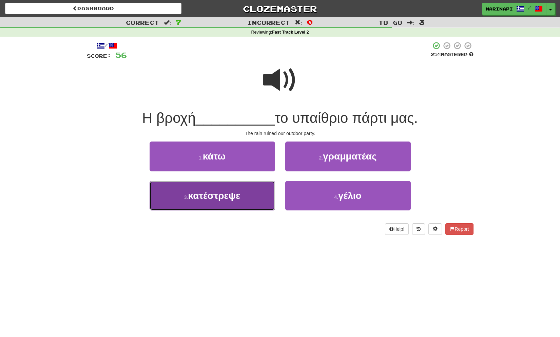
click at [242, 196] on button "3 . κατέστρεψε" at bounding box center [212, 196] width 125 height 30
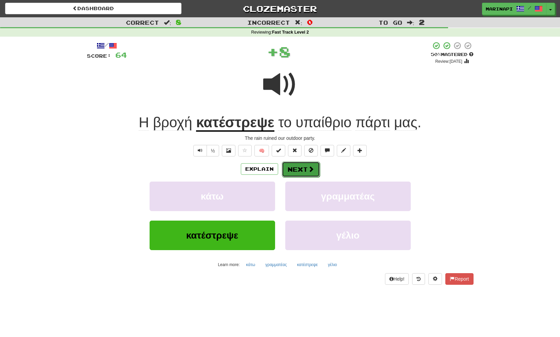
click at [305, 171] on button "Next" at bounding box center [301, 169] width 38 height 16
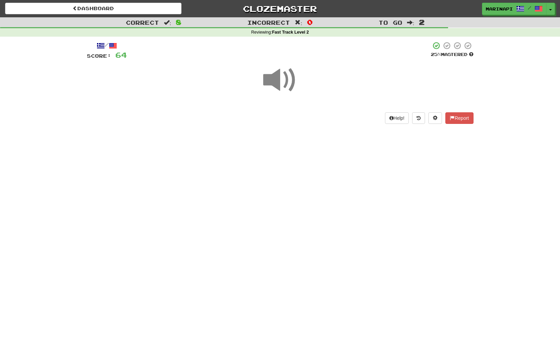
click at [286, 86] on span at bounding box center [280, 80] width 34 height 34
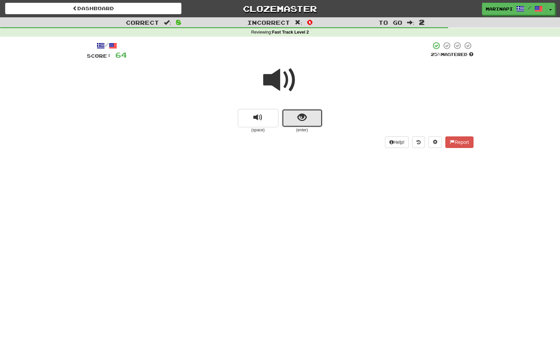
click at [312, 123] on button "show sentence" at bounding box center [302, 118] width 41 height 18
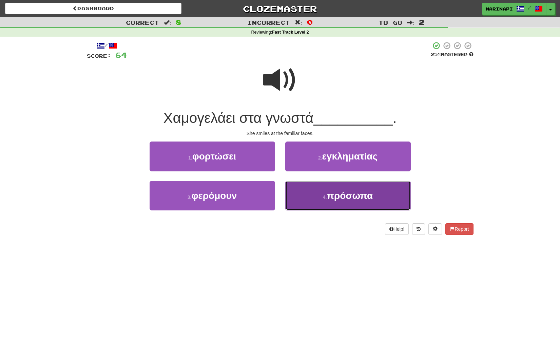
click at [320, 193] on button "4 . πρόσωπα" at bounding box center [347, 196] width 125 height 30
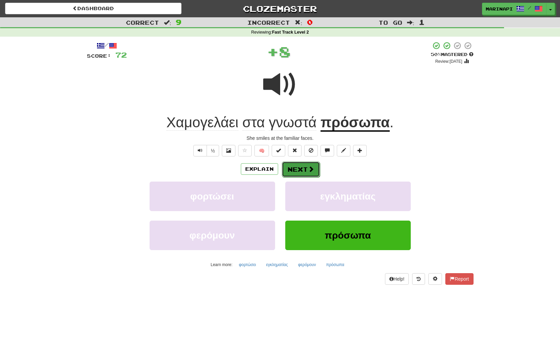
click at [313, 170] on span at bounding box center [311, 169] width 6 height 6
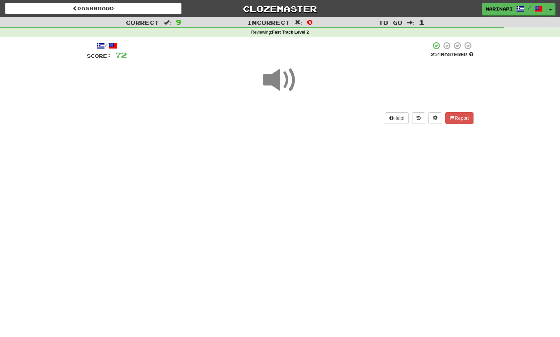
click at [285, 77] on span at bounding box center [280, 80] width 34 height 34
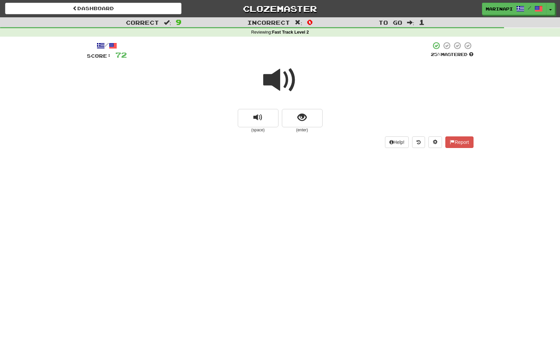
click at [285, 82] on span at bounding box center [280, 80] width 34 height 34
click at [293, 112] on button "show sentence" at bounding box center [302, 118] width 41 height 18
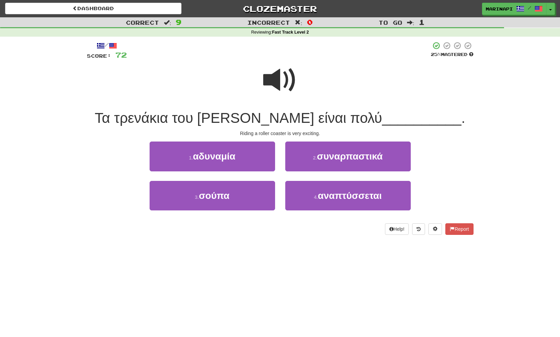
click at [288, 85] on span at bounding box center [280, 80] width 34 height 34
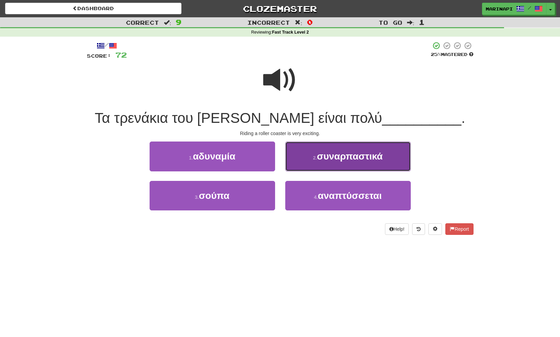
click at [322, 159] on span "συναρπαστικά" at bounding box center [350, 156] width 66 height 11
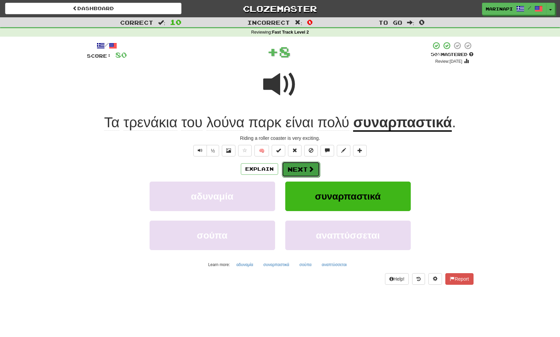
click at [311, 170] on span at bounding box center [311, 169] width 6 height 6
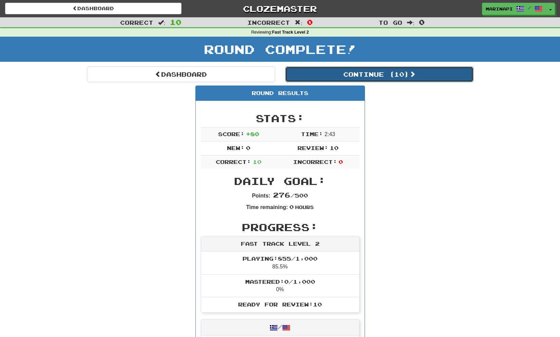
click at [354, 73] on button "Continue ( 10 )" at bounding box center [379, 74] width 188 height 16
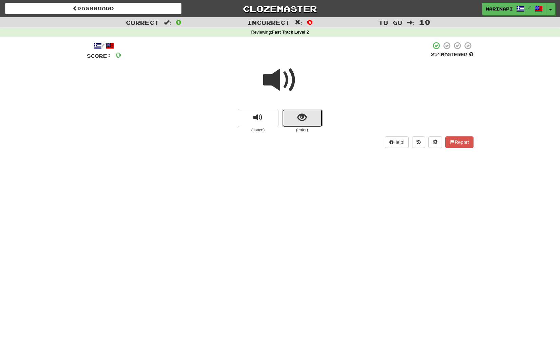
click at [295, 115] on button "show sentence" at bounding box center [302, 118] width 41 height 18
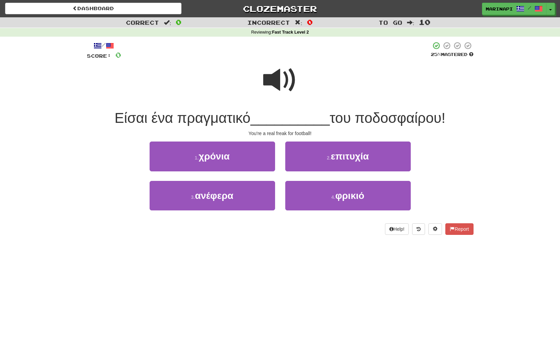
click at [286, 87] on span at bounding box center [280, 80] width 34 height 34
click at [283, 85] on span at bounding box center [280, 80] width 34 height 34
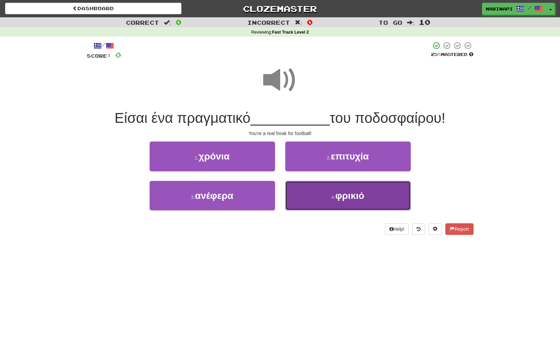
click at [308, 195] on button "4 . φρικιό" at bounding box center [347, 196] width 125 height 30
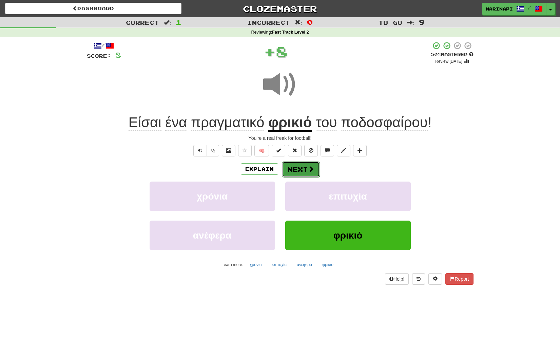
click at [315, 171] on button "Next" at bounding box center [301, 169] width 38 height 16
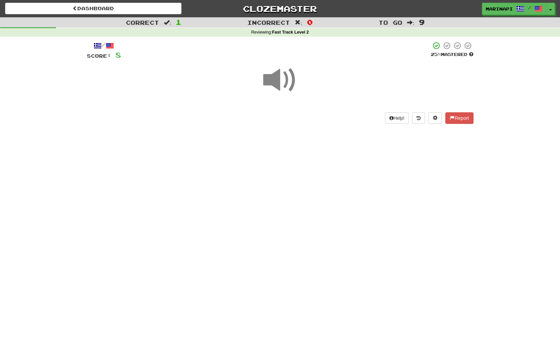
click at [282, 82] on span at bounding box center [280, 80] width 34 height 34
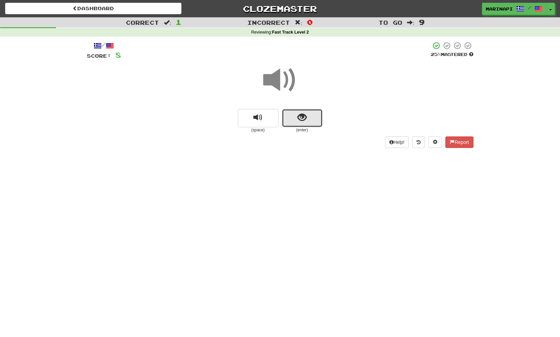
click at [295, 114] on button "show sentence" at bounding box center [302, 118] width 41 height 18
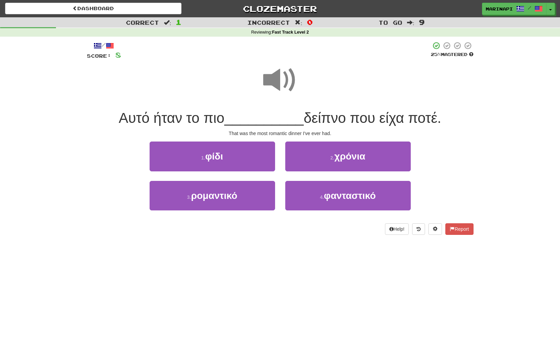
click at [283, 79] on span at bounding box center [280, 80] width 34 height 34
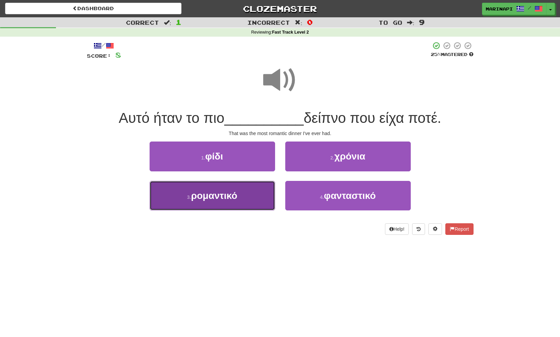
click at [253, 201] on button "3 . ρομαντικό" at bounding box center [212, 196] width 125 height 30
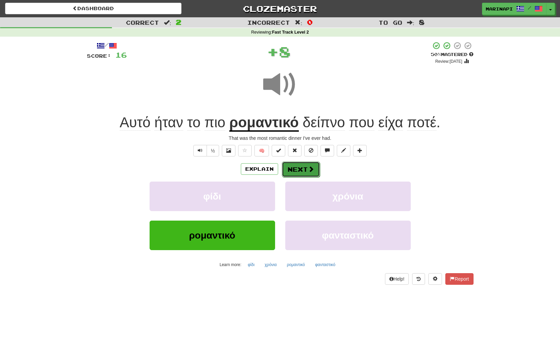
click at [311, 166] on span at bounding box center [311, 169] width 6 height 6
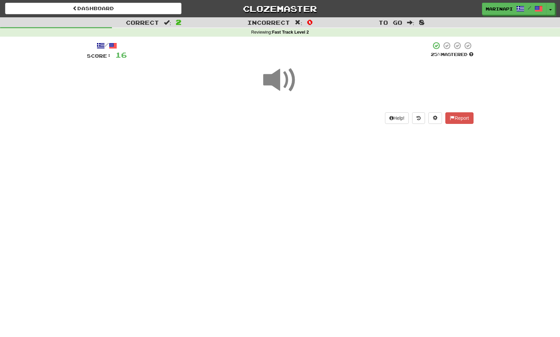
click at [290, 85] on span at bounding box center [280, 80] width 34 height 34
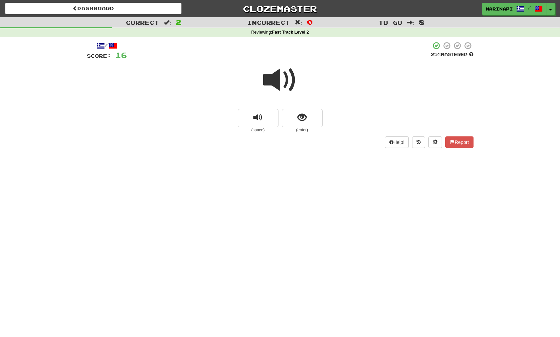
click at [290, 85] on span at bounding box center [280, 80] width 34 height 34
click at [290, 113] on button "show sentence" at bounding box center [302, 118] width 41 height 18
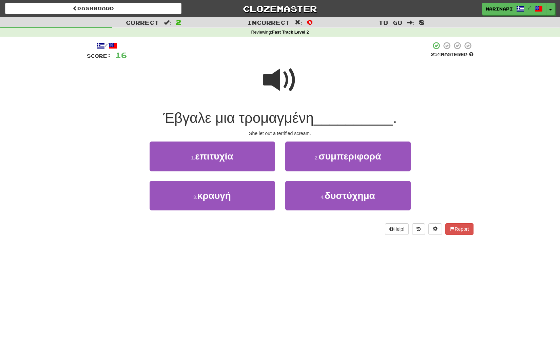
click at [286, 80] on span at bounding box center [280, 80] width 34 height 34
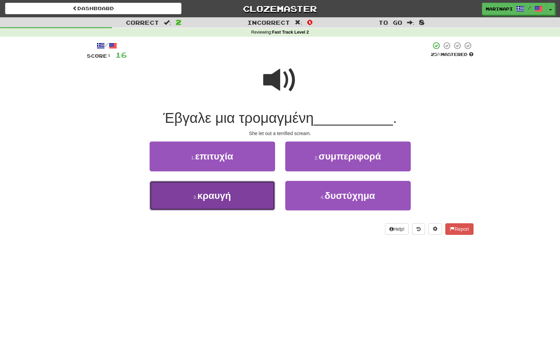
click at [256, 192] on button "3 . κραυγή" at bounding box center [212, 196] width 125 height 30
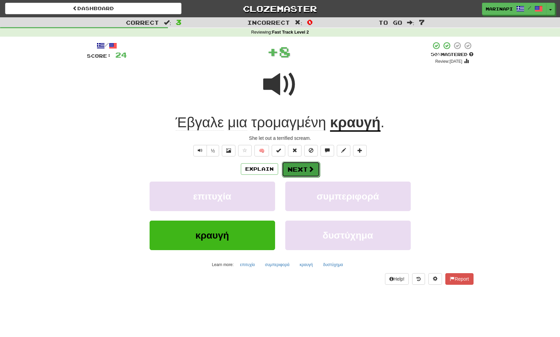
click at [293, 169] on button "Next" at bounding box center [301, 169] width 38 height 16
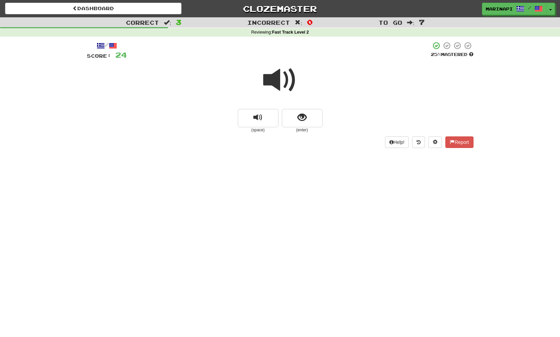
click at [282, 84] on span at bounding box center [280, 80] width 34 height 34
click at [293, 117] on button "show sentence" at bounding box center [302, 118] width 41 height 18
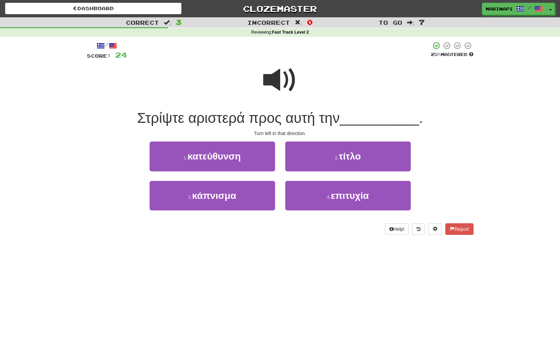
click at [285, 80] on span at bounding box center [280, 80] width 34 height 34
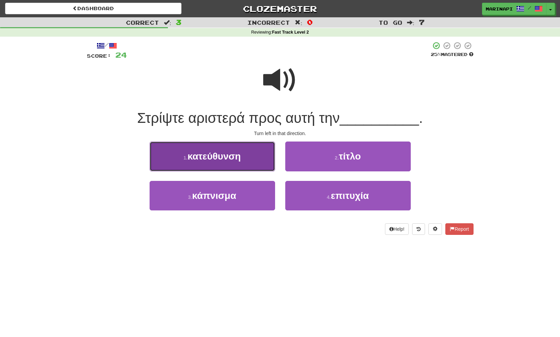
click at [245, 154] on button "1 . κατεύθυνση" at bounding box center [212, 156] width 125 height 30
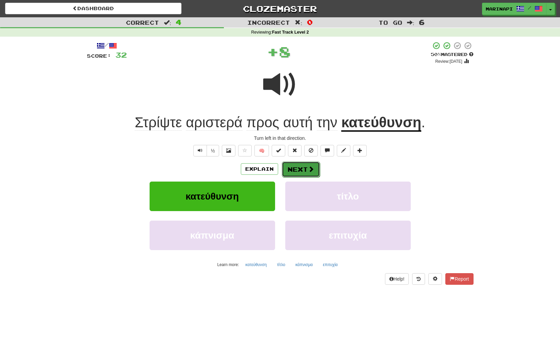
click at [291, 168] on button "Next" at bounding box center [301, 169] width 38 height 16
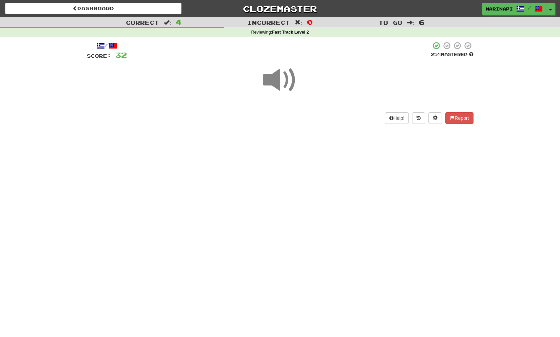
click at [278, 83] on span at bounding box center [280, 80] width 34 height 34
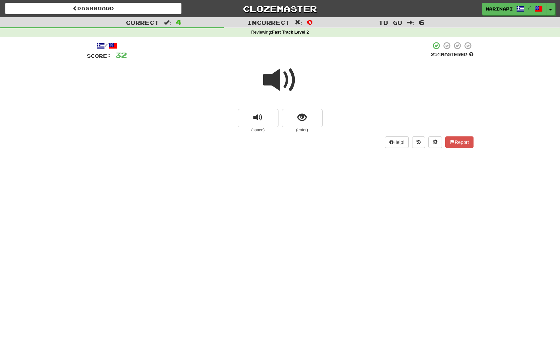
click at [288, 127] on small "(enter)" at bounding box center [302, 130] width 41 height 6
click at [288, 123] on button "show sentence" at bounding box center [302, 118] width 41 height 18
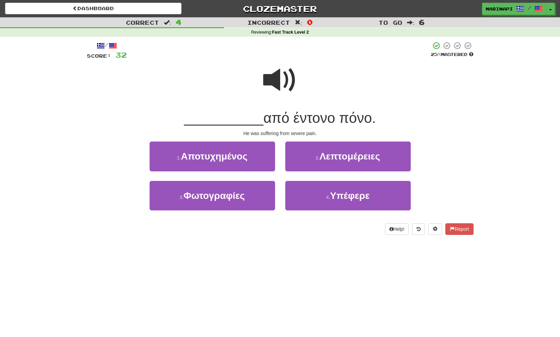
click at [285, 83] on span at bounding box center [280, 80] width 34 height 34
click at [285, 85] on span at bounding box center [280, 80] width 34 height 34
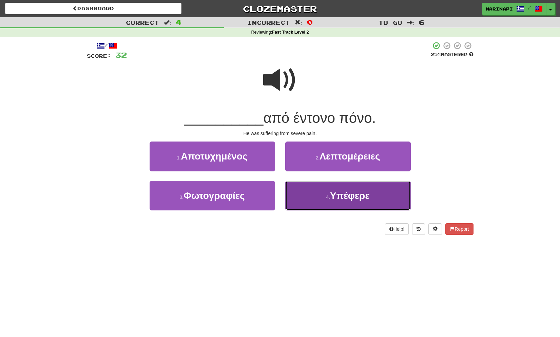
click at [310, 191] on button "4 . Υπέφερε" at bounding box center [347, 196] width 125 height 30
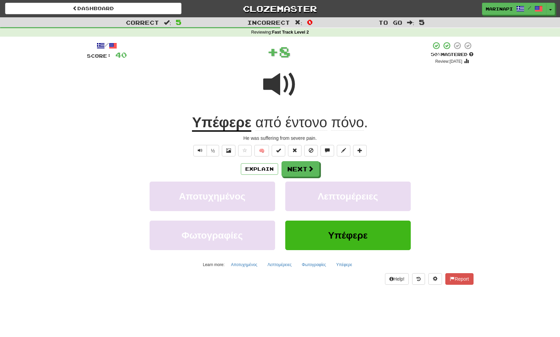
click at [290, 89] on span at bounding box center [280, 84] width 34 height 34
click at [302, 169] on button "Next" at bounding box center [301, 169] width 38 height 16
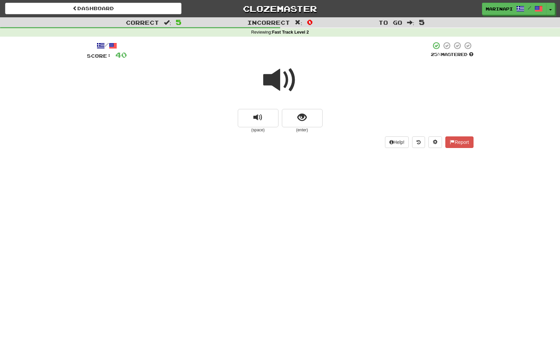
click at [285, 82] on span at bounding box center [280, 80] width 34 height 34
click at [292, 115] on button "show sentence" at bounding box center [302, 118] width 41 height 18
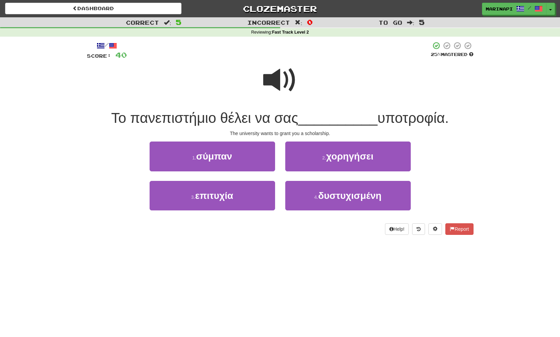
click at [284, 83] on span at bounding box center [280, 80] width 34 height 34
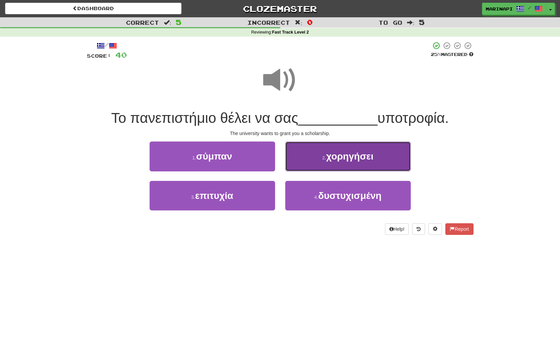
click at [294, 159] on button "2 . χορηγήσει" at bounding box center [347, 156] width 125 height 30
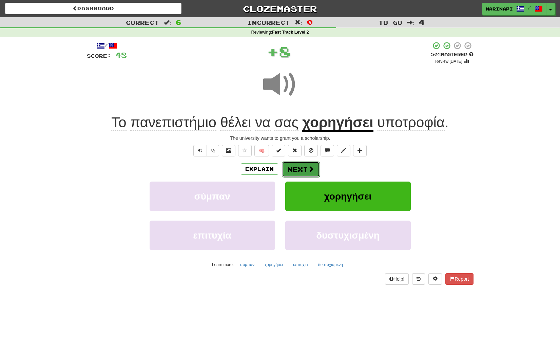
click at [292, 174] on button "Next" at bounding box center [301, 169] width 38 height 16
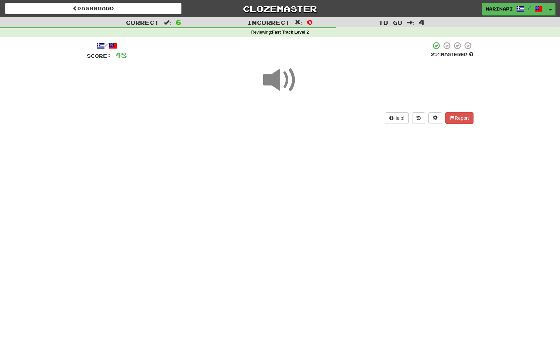
click at [286, 87] on span at bounding box center [280, 80] width 34 height 34
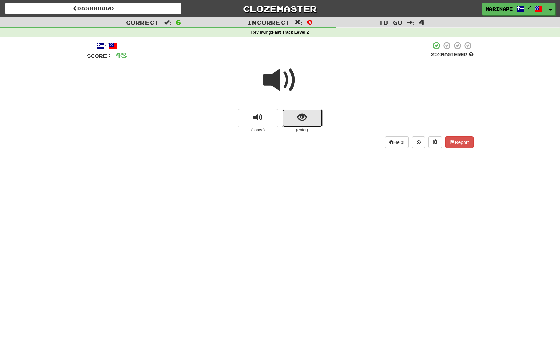
click at [290, 117] on button "show sentence" at bounding box center [302, 118] width 41 height 18
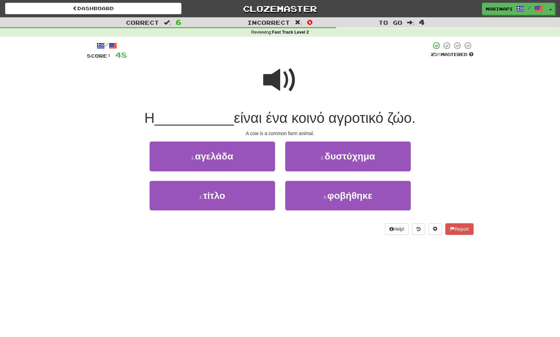
click at [285, 77] on span at bounding box center [280, 80] width 34 height 34
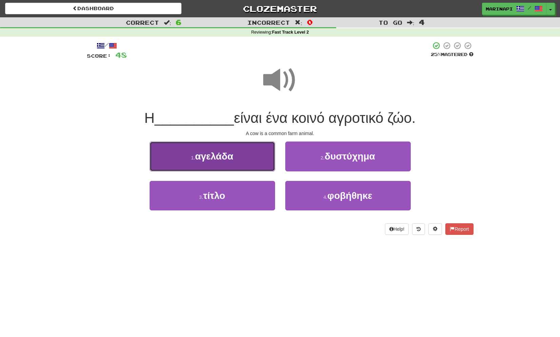
click at [240, 156] on button "1 . αγελάδα" at bounding box center [212, 156] width 125 height 30
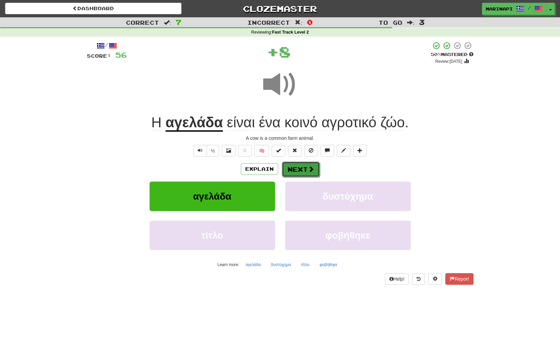
click at [305, 167] on button "Next" at bounding box center [301, 169] width 38 height 16
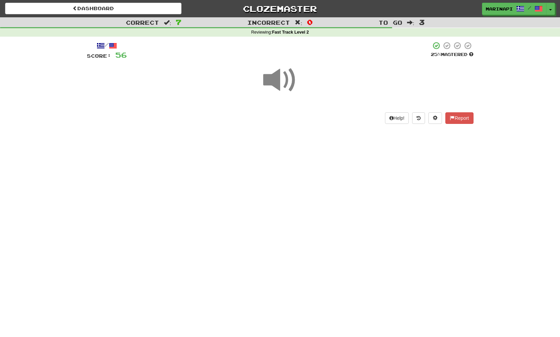
click at [287, 78] on span at bounding box center [280, 80] width 34 height 34
click at [287, 80] on span at bounding box center [280, 80] width 34 height 34
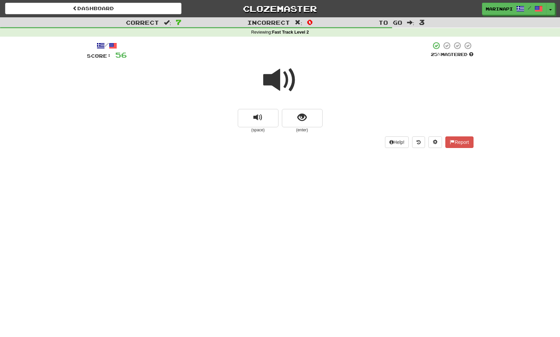
click at [287, 80] on span at bounding box center [280, 80] width 34 height 34
click at [281, 81] on span at bounding box center [280, 80] width 34 height 34
click at [289, 118] on button "show sentence" at bounding box center [302, 118] width 41 height 18
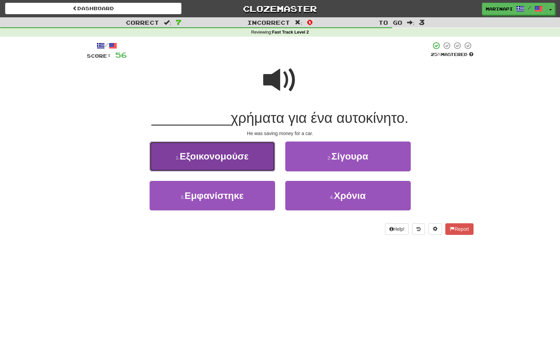
click at [246, 159] on span "Εξοικονομούσε" at bounding box center [214, 156] width 69 height 11
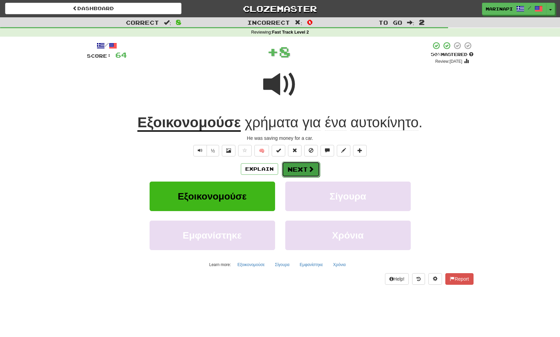
click at [298, 167] on button "Next" at bounding box center [301, 169] width 38 height 16
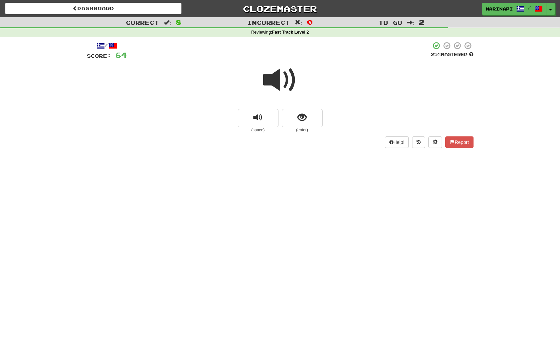
click at [287, 76] on span at bounding box center [280, 80] width 34 height 34
click at [295, 120] on button "show sentence" at bounding box center [302, 118] width 41 height 18
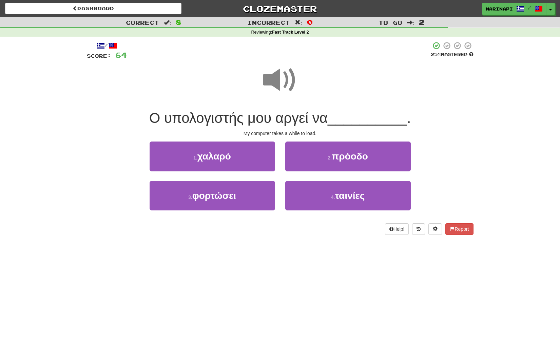
click at [287, 79] on span at bounding box center [280, 80] width 34 height 34
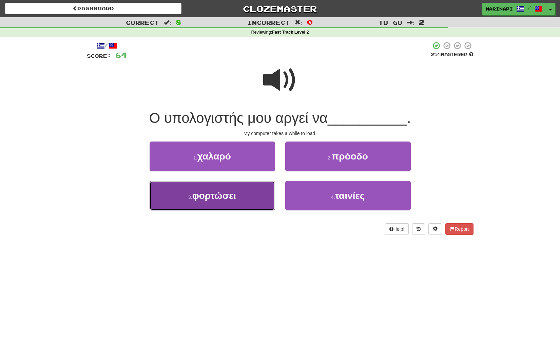
click at [244, 197] on button "3 . φορτώσει" at bounding box center [212, 196] width 125 height 30
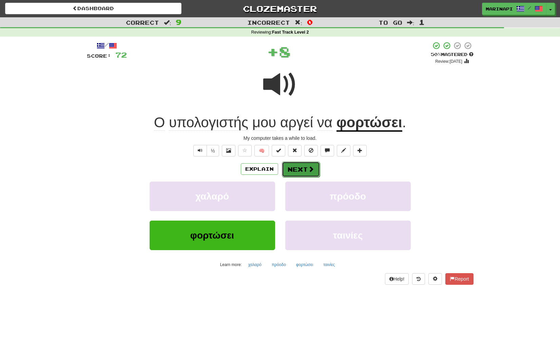
click at [300, 167] on button "Next" at bounding box center [301, 169] width 38 height 16
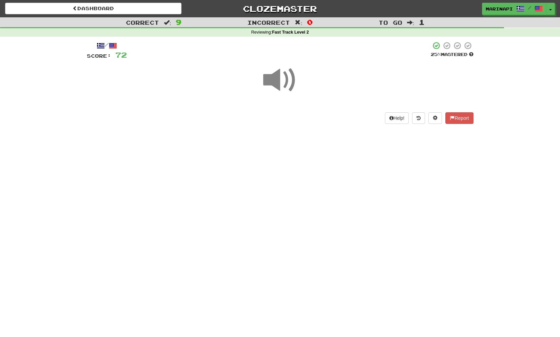
click at [283, 82] on span at bounding box center [280, 80] width 34 height 34
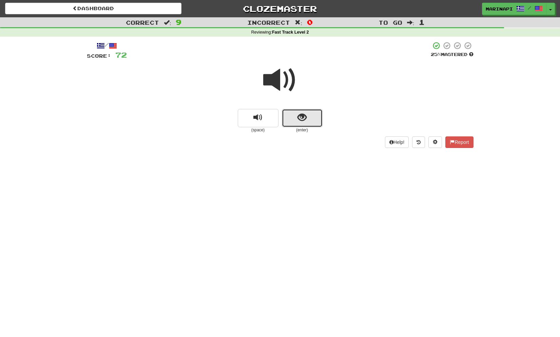
click at [297, 116] on span "show sentence" at bounding box center [301, 117] width 9 height 9
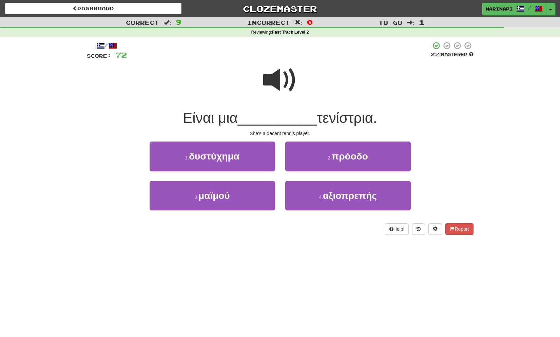
click at [287, 85] on span at bounding box center [280, 80] width 34 height 34
click at [291, 84] on span at bounding box center [280, 80] width 34 height 34
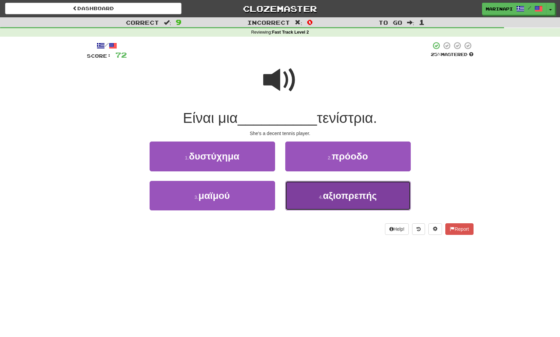
click at [304, 202] on button "4 . αξιοπρεπής" at bounding box center [347, 196] width 125 height 30
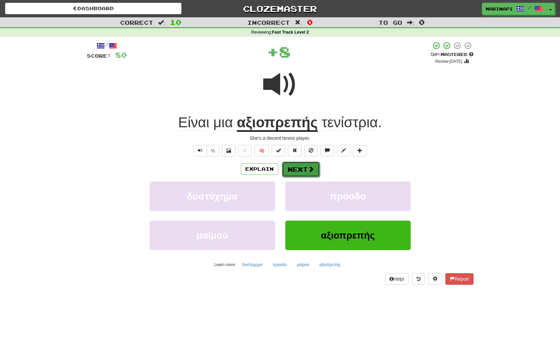
click at [308, 172] on span at bounding box center [311, 169] width 6 height 6
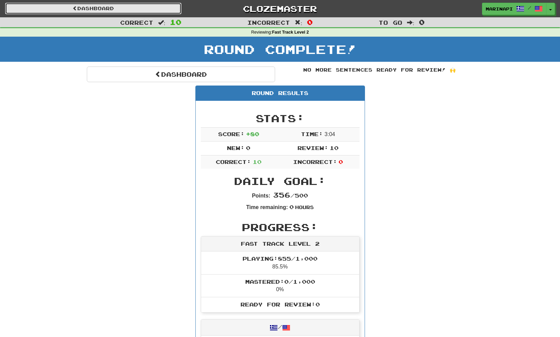
click at [151, 8] on link "Dashboard" at bounding box center [93, 9] width 176 height 12
